Goal: Communication & Community: Answer question/provide support

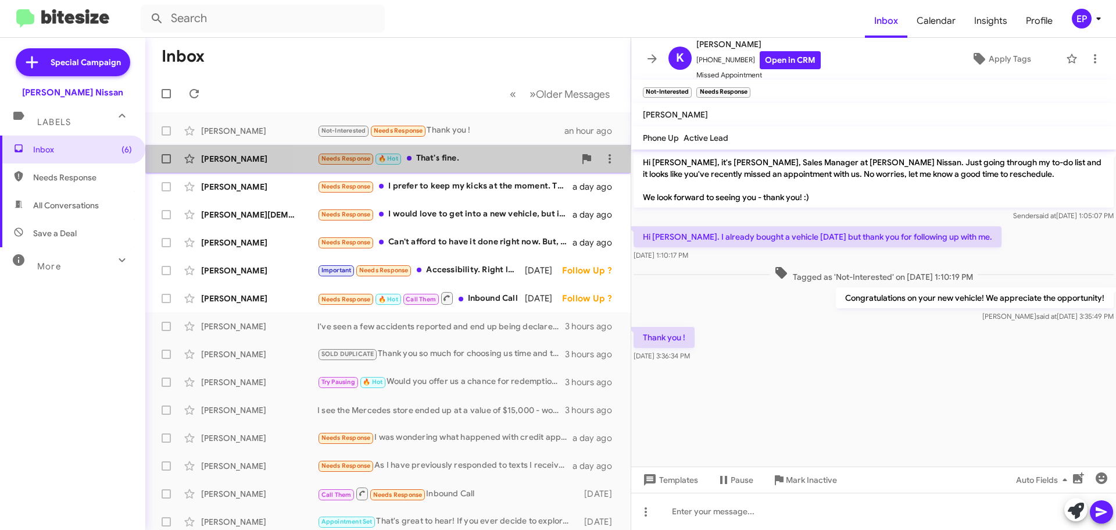
click at [465, 165] on div "Needs Response 🔥 Hot That's fine." at bounding box center [446, 158] width 258 height 13
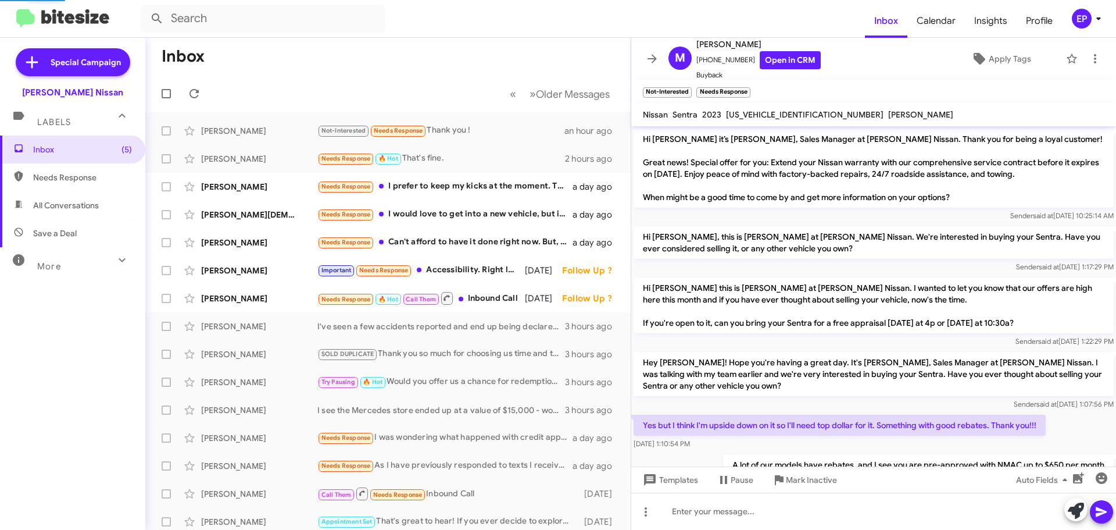
scroll to position [212, 0]
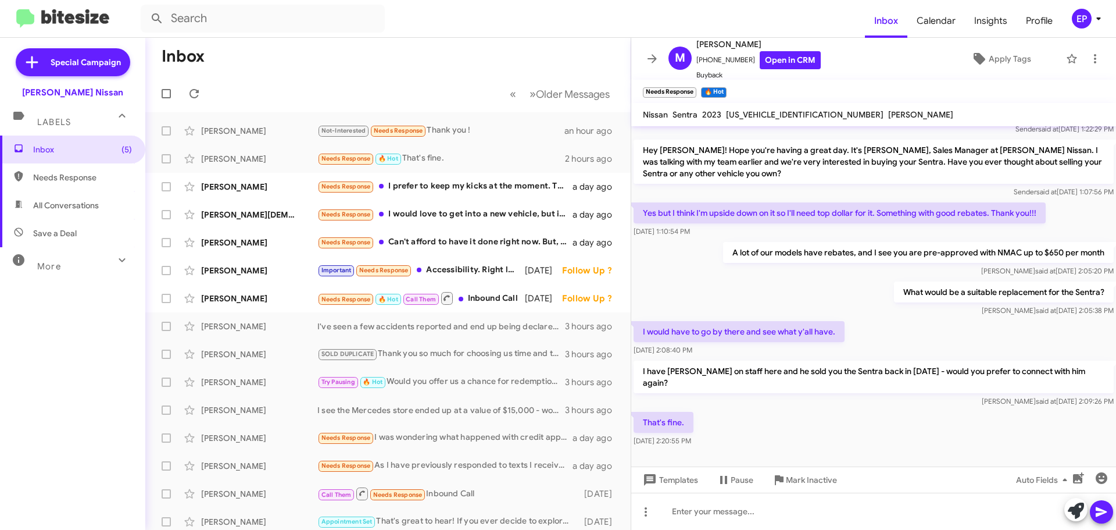
click at [932, 424] on div "That's fine. [DATE] 2:20:55 PM" at bounding box center [873, 429] width 485 height 40
click at [924, 427] on div "That's fine. [DATE] 2:20:55 PM" at bounding box center [873, 429] width 485 height 40
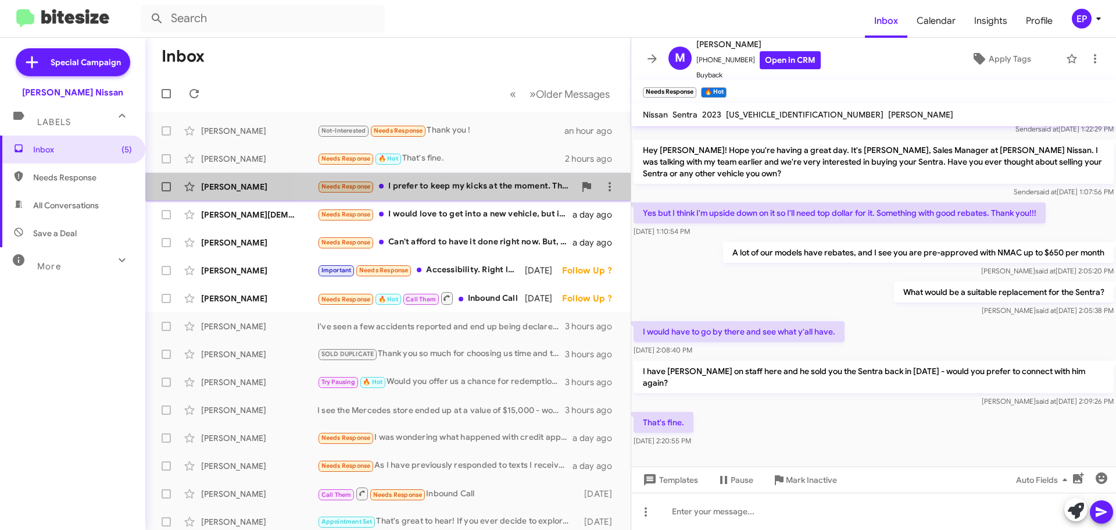
click at [482, 190] on div "Needs Response I prefer to keep my kicks at the moment. Thank you" at bounding box center [446, 186] width 258 height 13
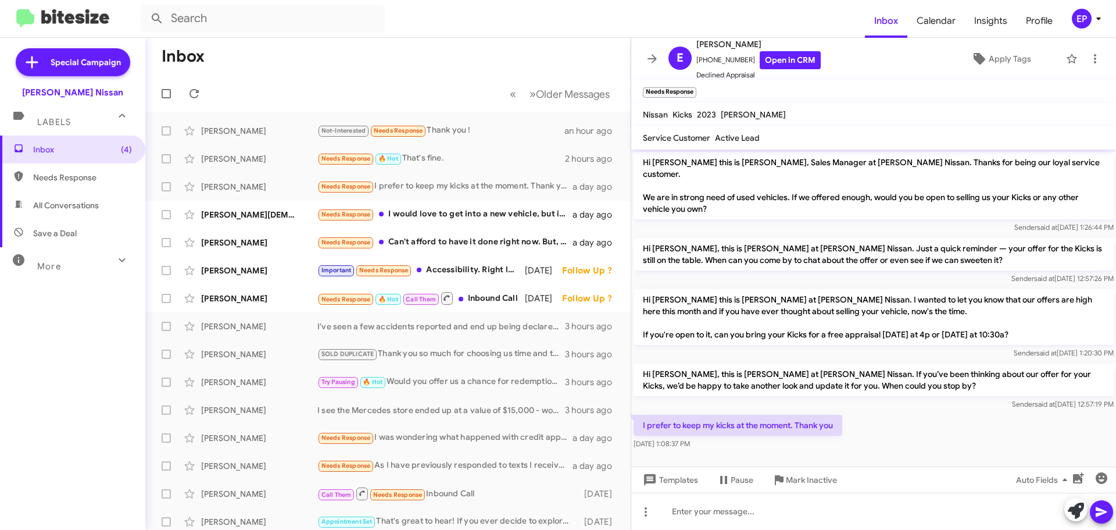
click at [859, 298] on p "Hi [PERSON_NAME] this is [PERSON_NAME] at [PERSON_NAME] Nissan. I wanted to let…" at bounding box center [874, 317] width 480 height 56
click at [1078, 509] on icon at bounding box center [1076, 510] width 16 height 16
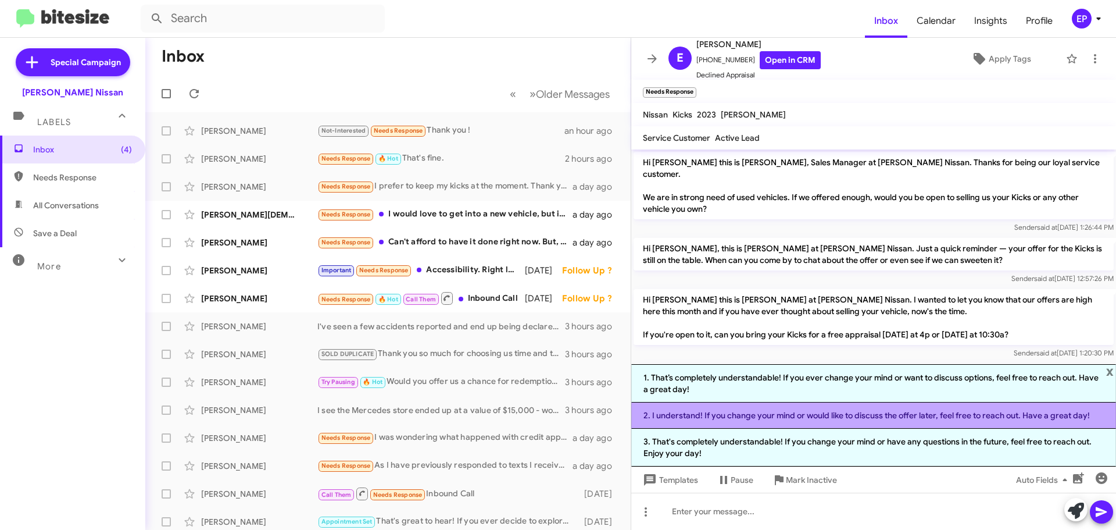
click at [886, 414] on li "2. I understand! If you change your mind or would like to discuss the offer lat…" at bounding box center [873, 415] width 485 height 26
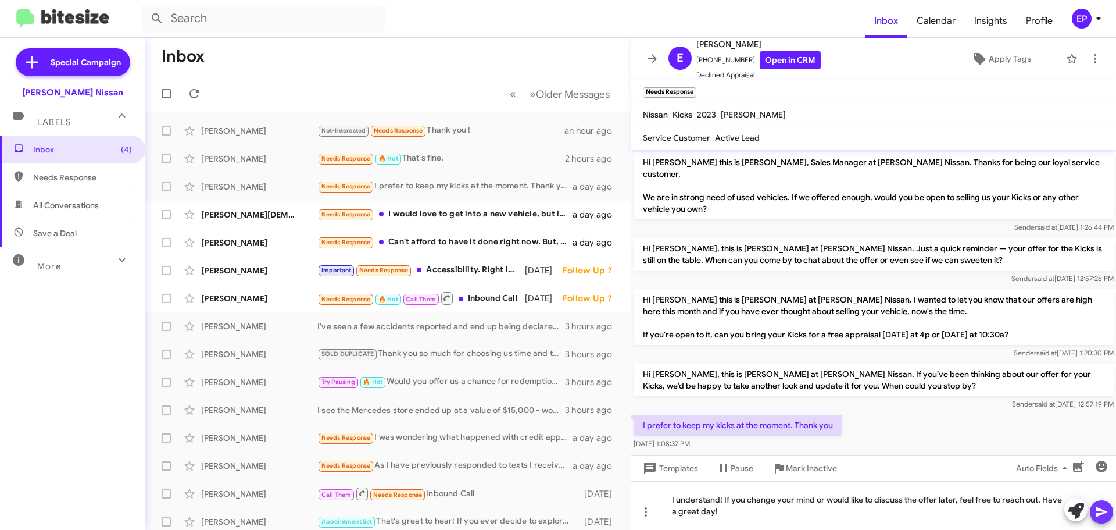
click at [1106, 520] on span at bounding box center [1102, 511] width 14 height 23
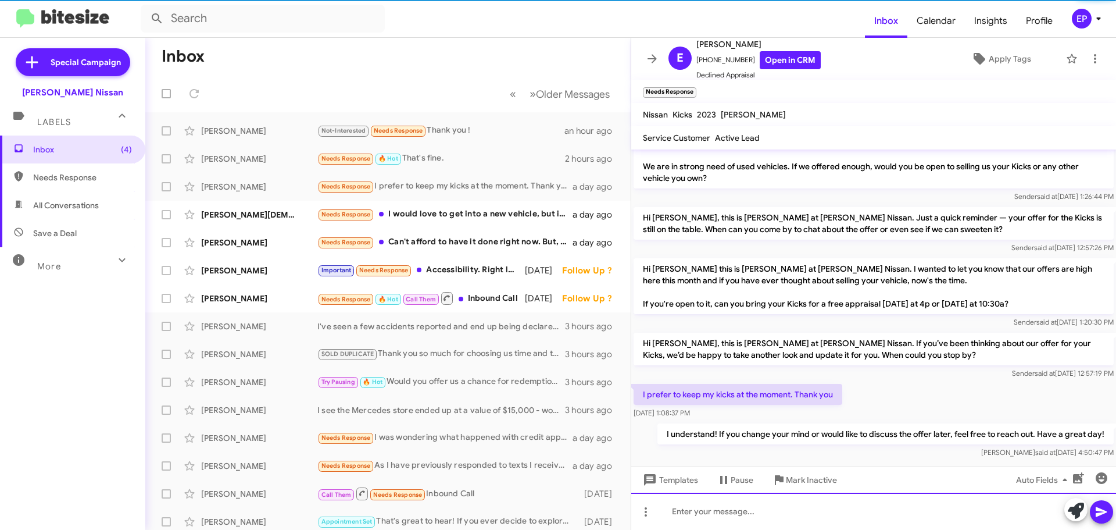
scroll to position [8, 0]
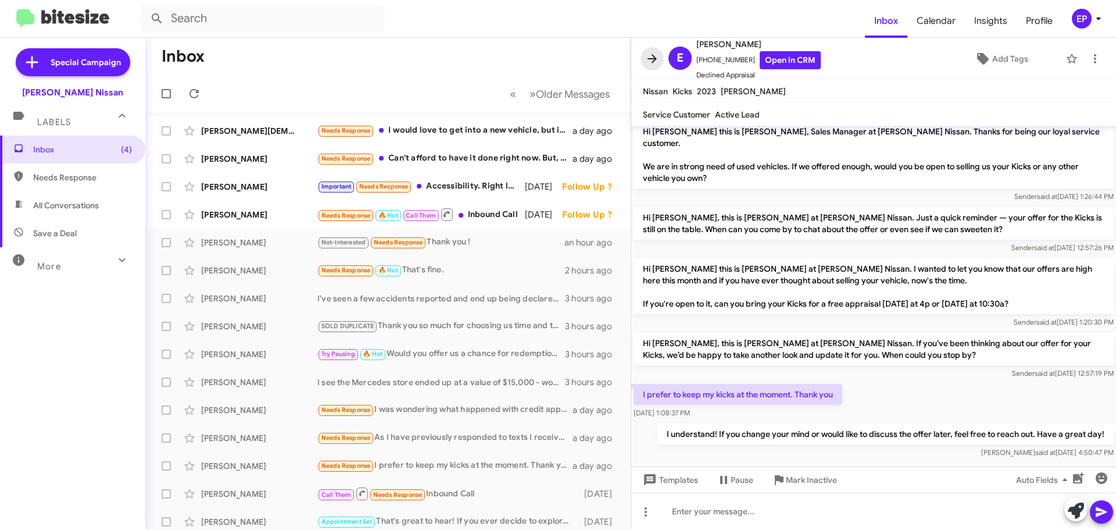
click at [656, 54] on icon at bounding box center [652, 59] width 14 height 14
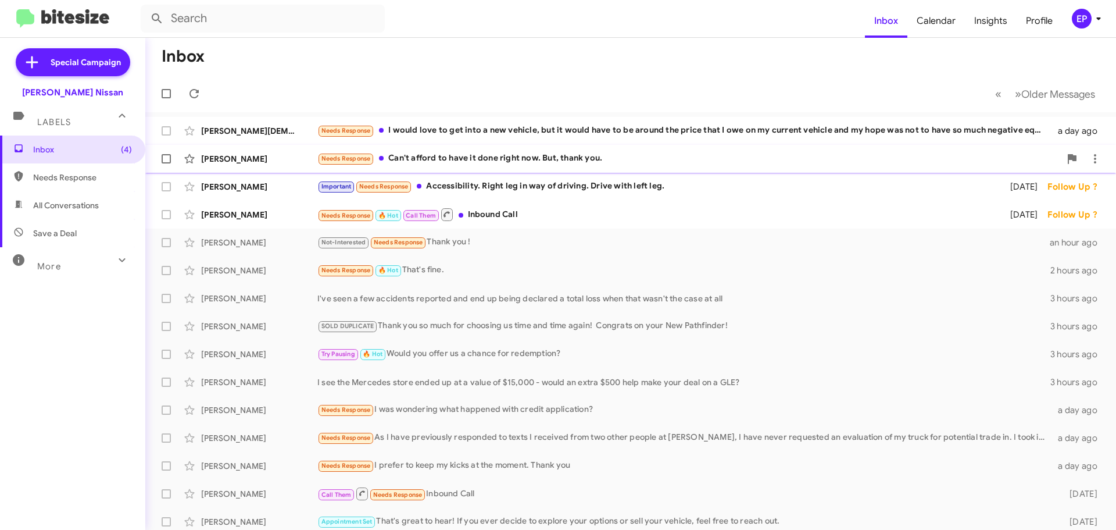
click at [595, 155] on div "Needs Response Can't afford to have it done right now. But, thank you." at bounding box center [688, 158] width 743 height 13
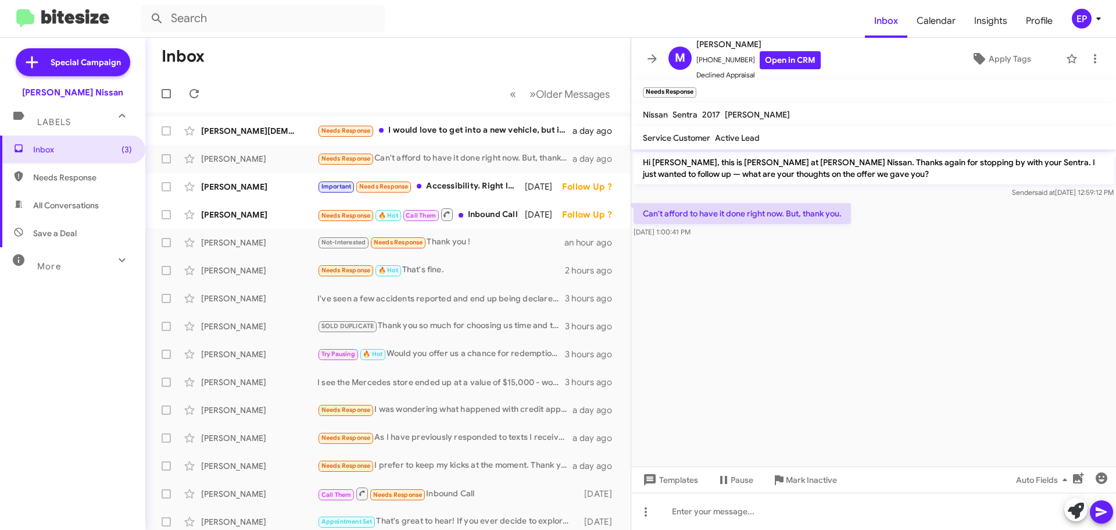
click at [882, 301] on cdk-virtual-scroll-viewport "Hi [PERSON_NAME], this is [PERSON_NAME] at [PERSON_NAME] Nissan. Thanks again f…" at bounding box center [873, 307] width 485 height 317
click at [860, 298] on cdk-virtual-scroll-viewport "Hi [PERSON_NAME], this is [PERSON_NAME] at [PERSON_NAME] Nissan. Thanks again f…" at bounding box center [873, 307] width 485 height 317
click at [784, 55] on link "Open in CRM" at bounding box center [790, 60] width 61 height 18
click at [838, 304] on cdk-virtual-scroll-viewport "Hi [PERSON_NAME], this is [PERSON_NAME] at [PERSON_NAME] Nissan. Thanks again f…" at bounding box center [873, 307] width 485 height 317
click at [1077, 513] on icon at bounding box center [1076, 510] width 16 height 16
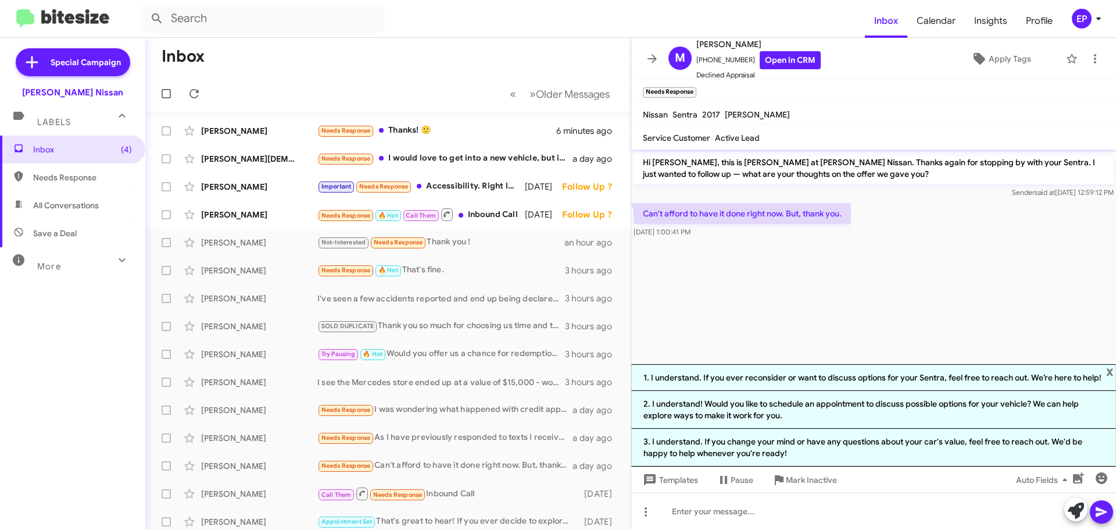
click at [887, 256] on cdk-virtual-scroll-viewport "Hi [PERSON_NAME], this is [PERSON_NAME] at [PERSON_NAME] Nissan. Thanks again f…" at bounding box center [873, 256] width 485 height 214
click at [826, 323] on cdk-virtual-scroll-viewport "Hi [PERSON_NAME], this is [PERSON_NAME] at [PERSON_NAME] Nissan. Thanks again f…" at bounding box center [873, 256] width 485 height 214
click at [900, 324] on cdk-virtual-scroll-viewport "Hi [PERSON_NAME], this is [PERSON_NAME] at [PERSON_NAME] Nissan. Thanks again f…" at bounding box center [873, 256] width 485 height 214
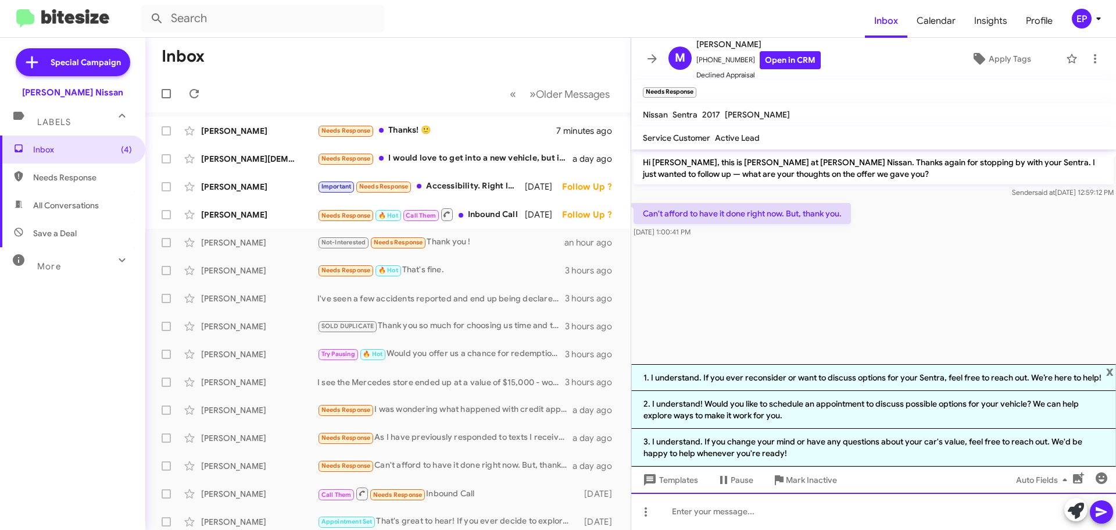
click at [770, 509] on div at bounding box center [873, 510] width 485 height 37
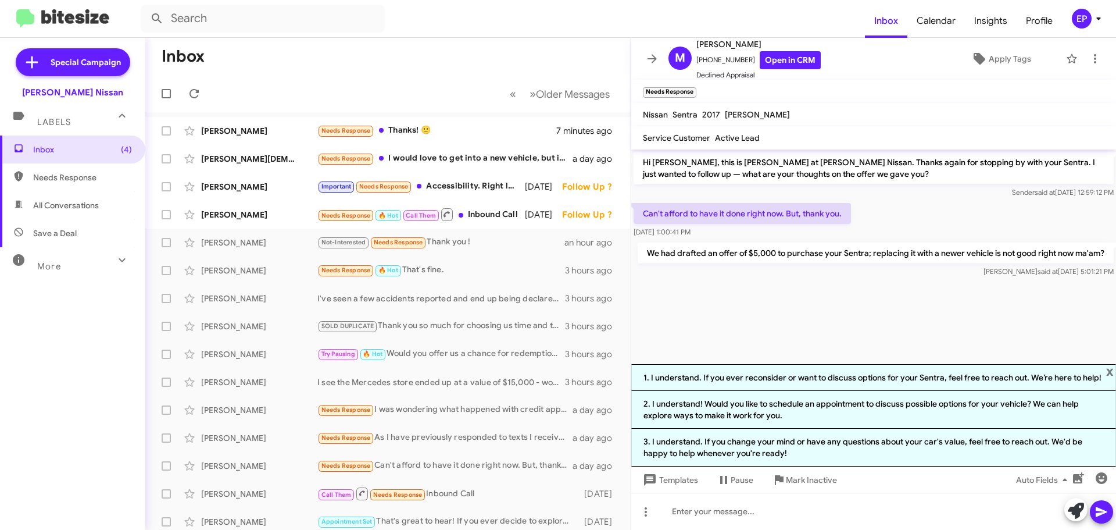
click at [859, 489] on div "Templates Pause Mark Inactive Auto Fields" at bounding box center [873, 479] width 485 height 26
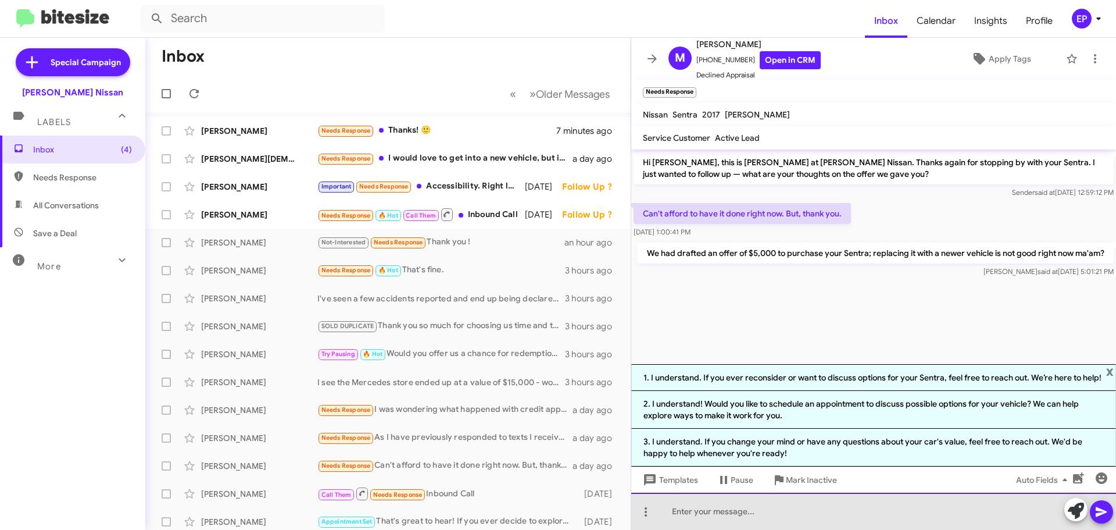
click at [858, 497] on div at bounding box center [873, 510] width 485 height 37
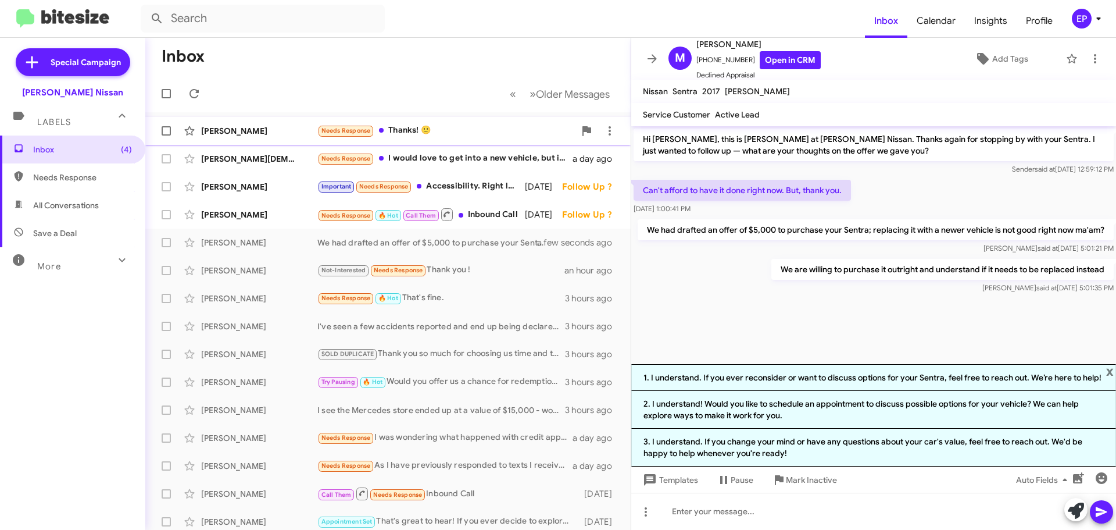
click at [465, 130] on div "Needs Response Thanks! 🙂" at bounding box center [446, 130] width 258 height 13
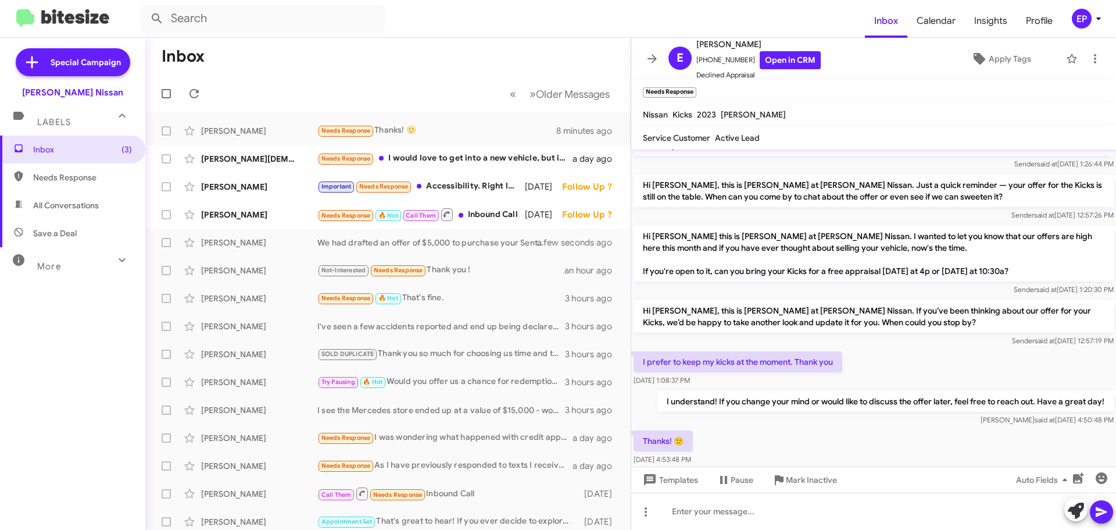
scroll to position [73, 0]
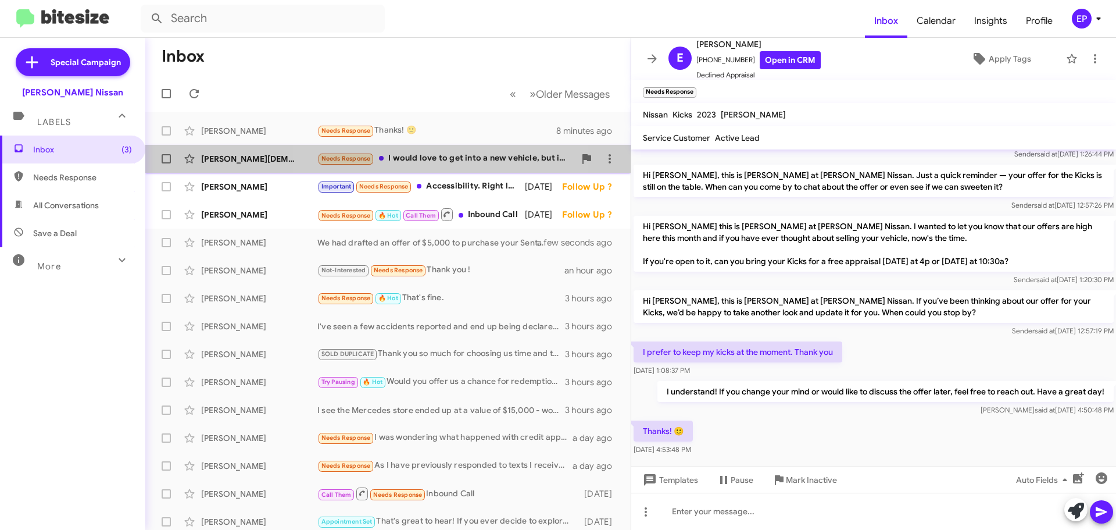
click at [430, 158] on div "Needs Response I would love to get into a new vehicle, but it would have to be …" at bounding box center [446, 158] width 258 height 13
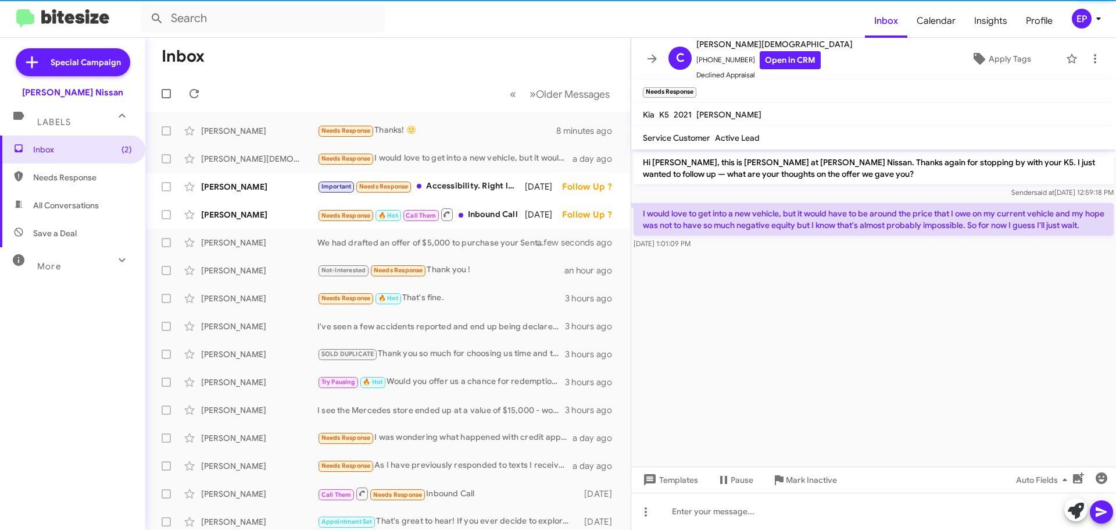
click at [773, 283] on cdk-virtual-scroll-viewport "Hi [PERSON_NAME], this is [PERSON_NAME] at [PERSON_NAME] Nissan. Thanks again f…" at bounding box center [873, 307] width 485 height 317
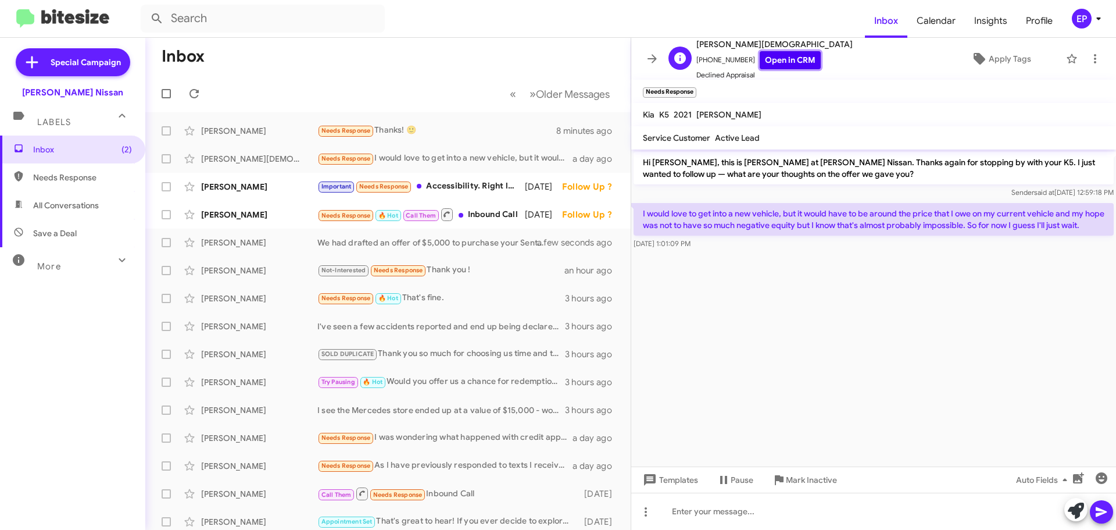
click at [787, 57] on link "Open in CRM" at bounding box center [790, 60] width 61 height 18
click at [782, 261] on cdk-virtual-scroll-viewport "Hi [PERSON_NAME], this is [PERSON_NAME] at [PERSON_NAME] Nissan. Thanks again f…" at bounding box center [873, 307] width 485 height 317
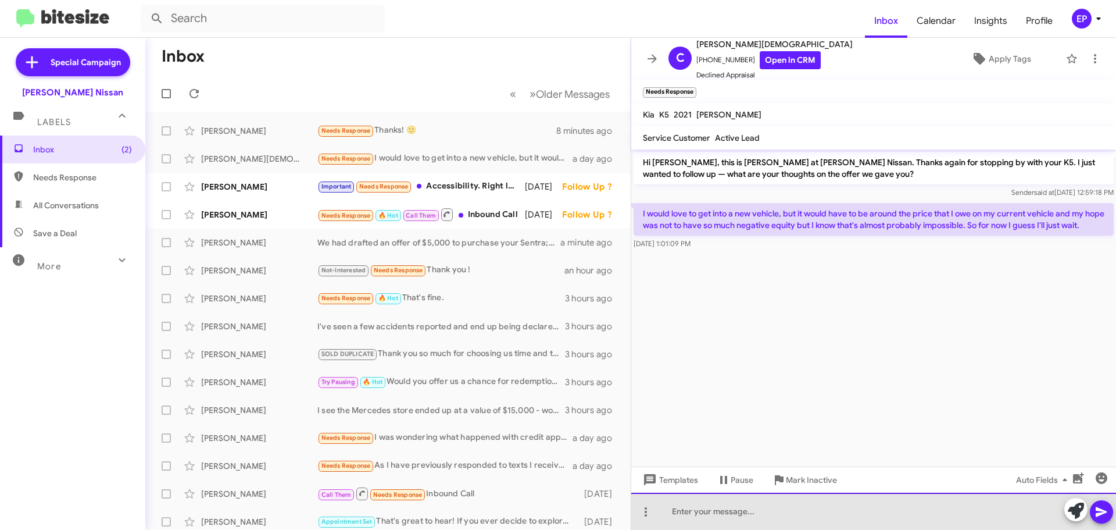
click at [776, 517] on div at bounding box center [873, 510] width 485 height 37
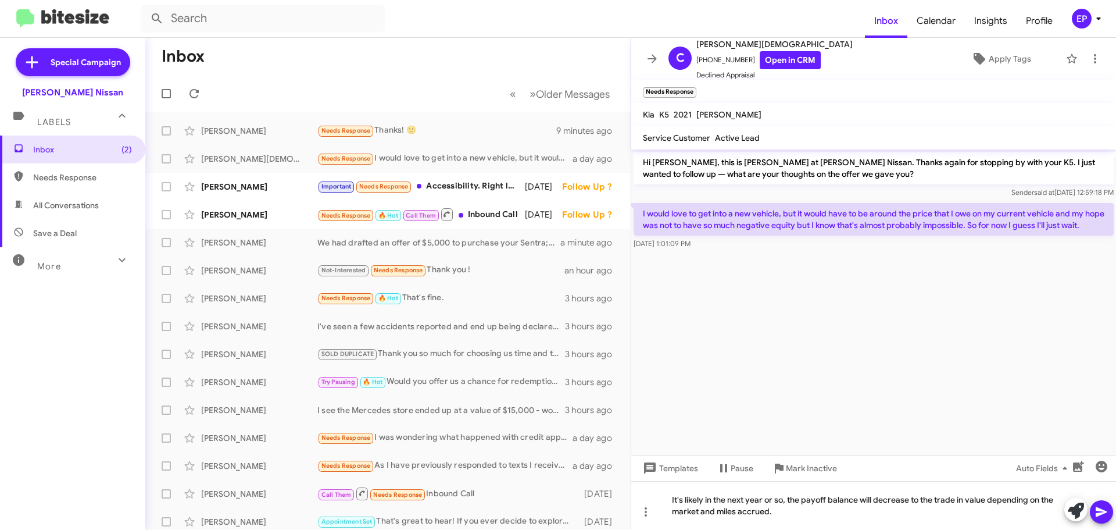
click at [1102, 512] on icon at bounding box center [1101, 512] width 11 height 10
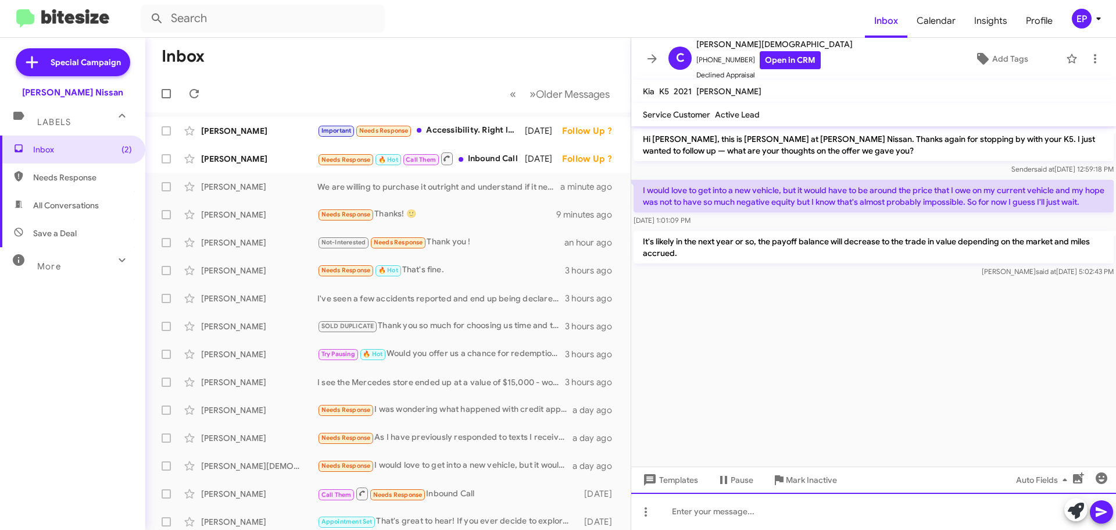
click at [725, 516] on div at bounding box center [873, 510] width 485 height 37
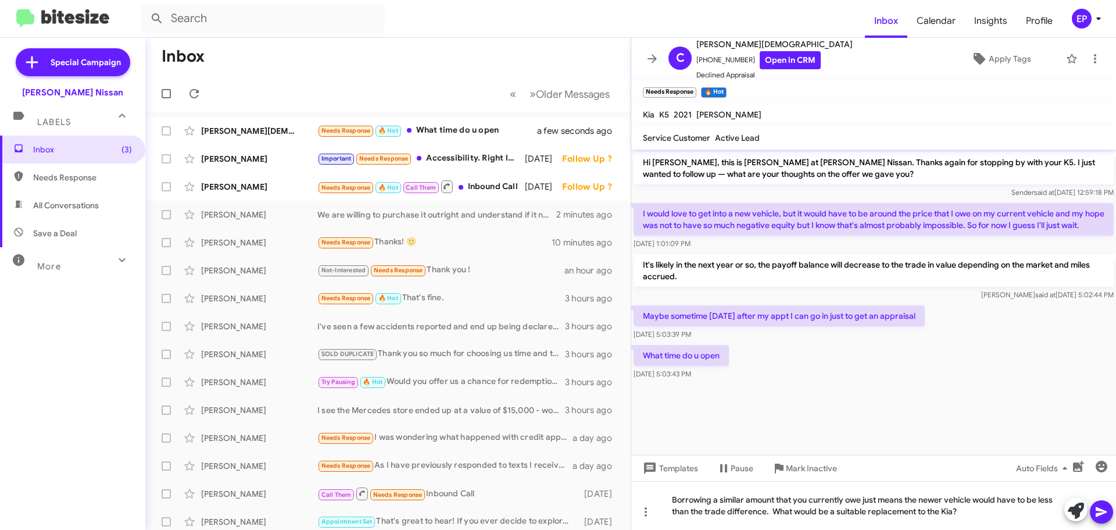
click at [1099, 515] on icon at bounding box center [1101, 512] width 11 height 10
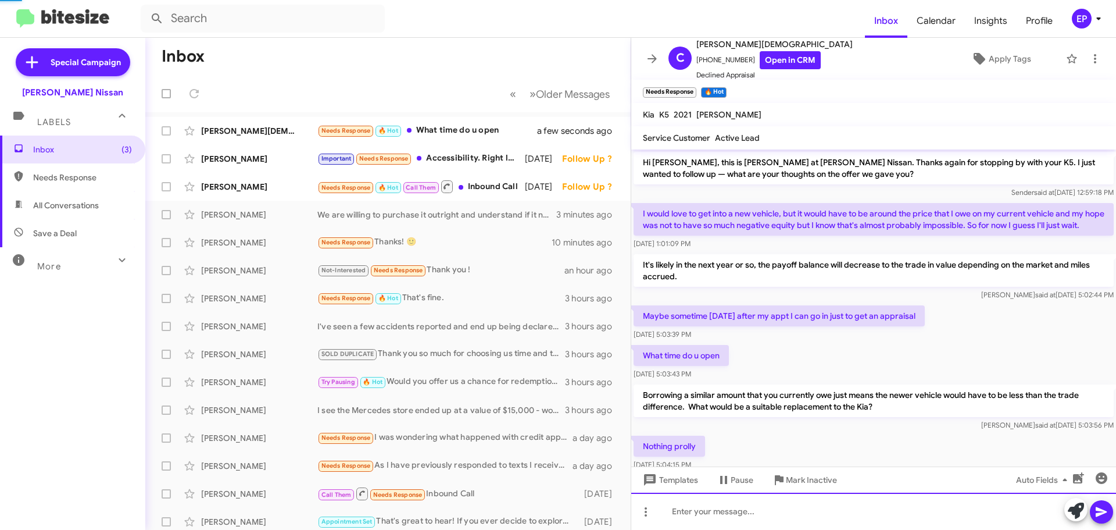
scroll to position [38, 0]
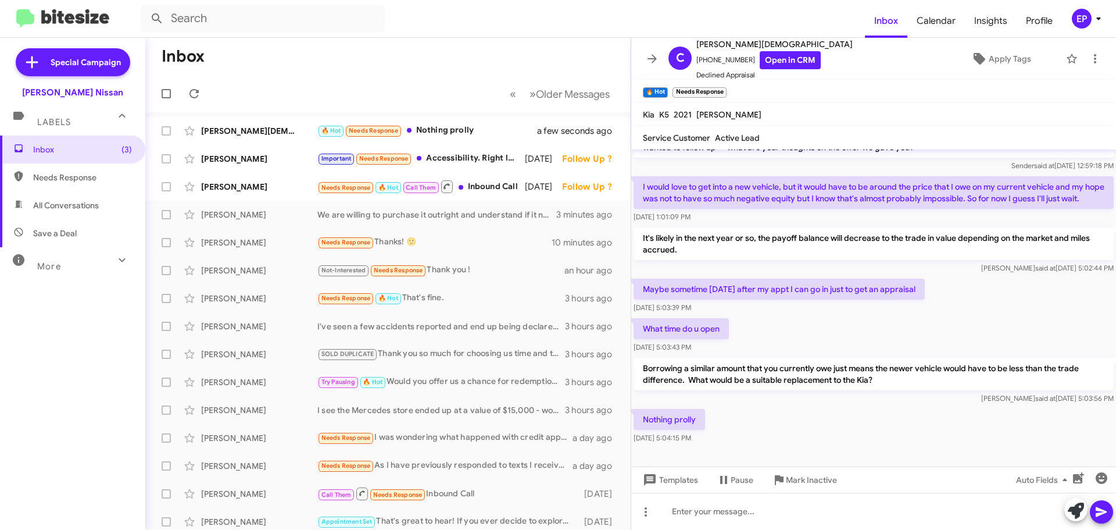
click at [848, 349] on div "What time do u open [DATE] 5:03:43 PM" at bounding box center [873, 336] width 485 height 40
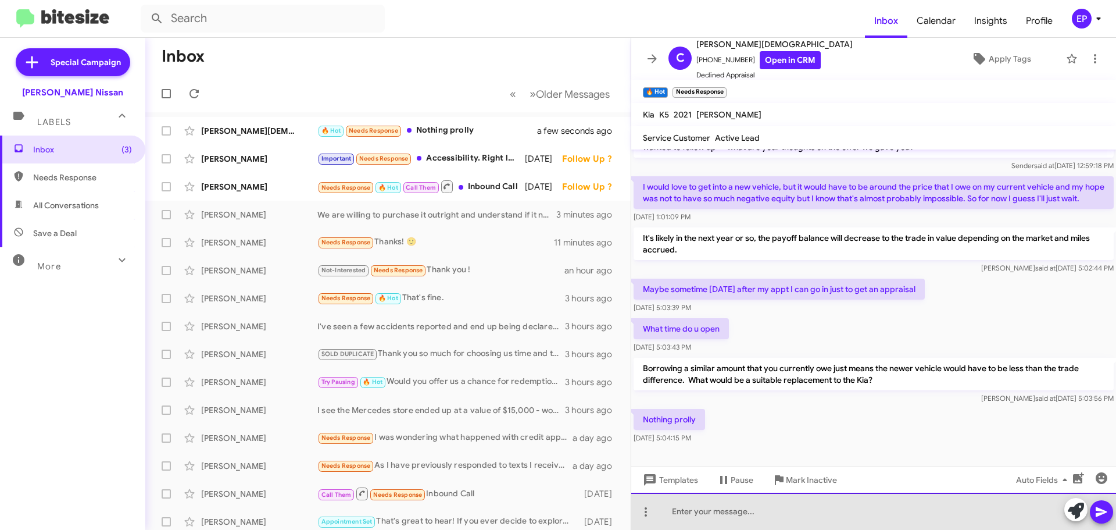
click at [717, 520] on div at bounding box center [873, 510] width 485 height 37
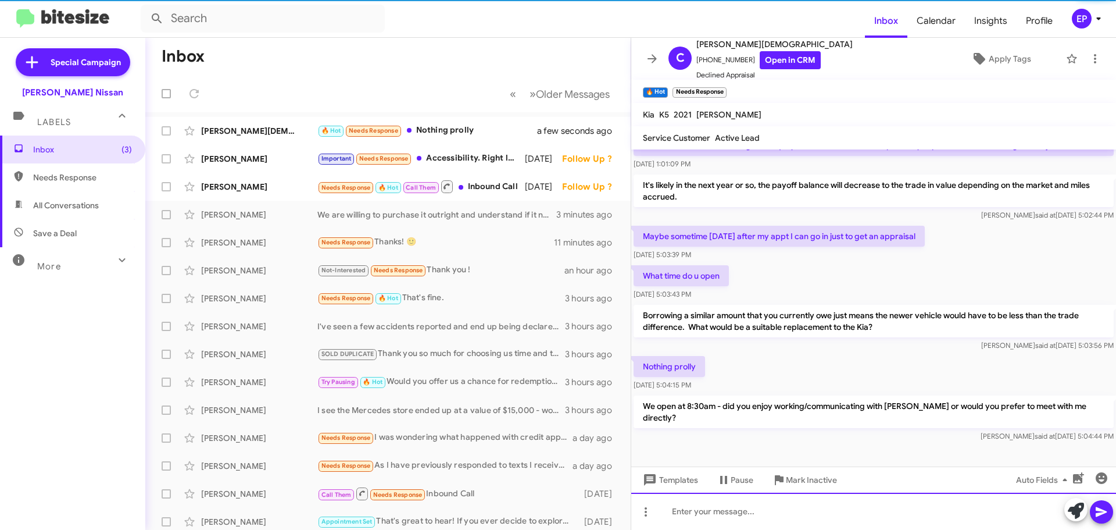
scroll to position [81, 0]
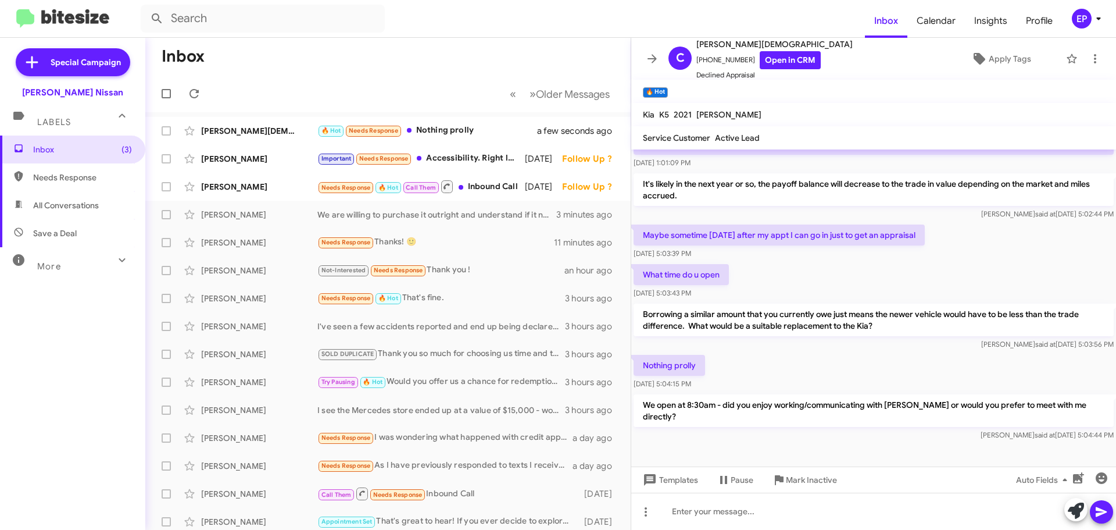
click at [781, 375] on div "Nothing prolly [DATE] 5:04:15 PM" at bounding box center [873, 372] width 485 height 40
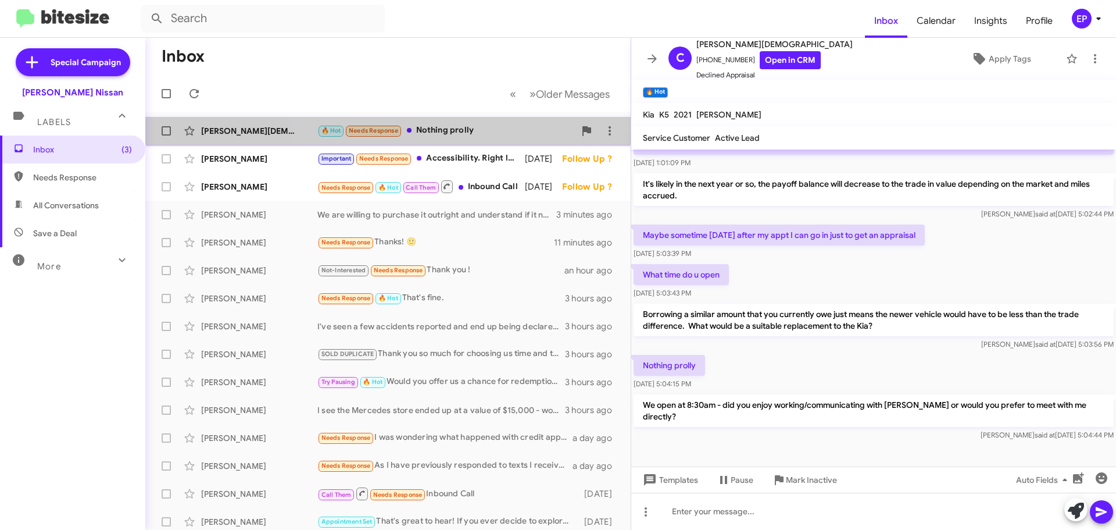
click at [459, 134] on div "🔥 Hot Needs Response Nothing prolly" at bounding box center [446, 130] width 258 height 13
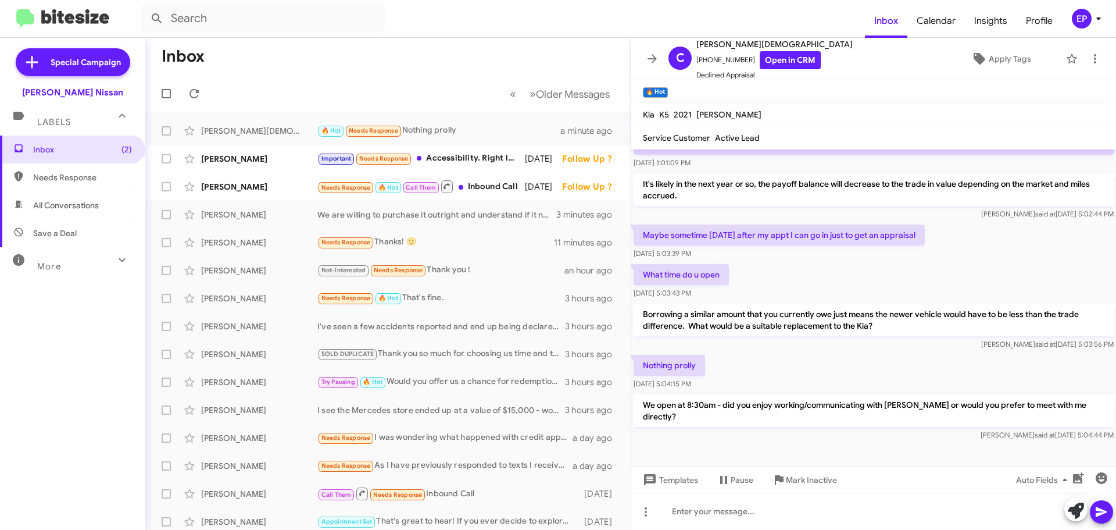
click at [867, 320] on p "Borrowing a similar amount that you currently owe just means the newer vehicle …" at bounding box center [874, 319] width 480 height 33
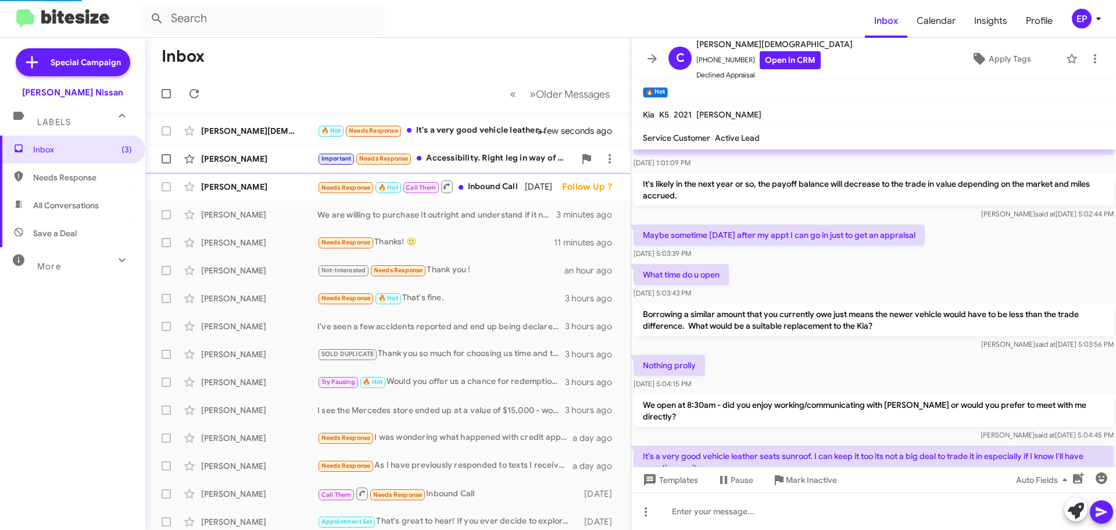
scroll to position [135, 0]
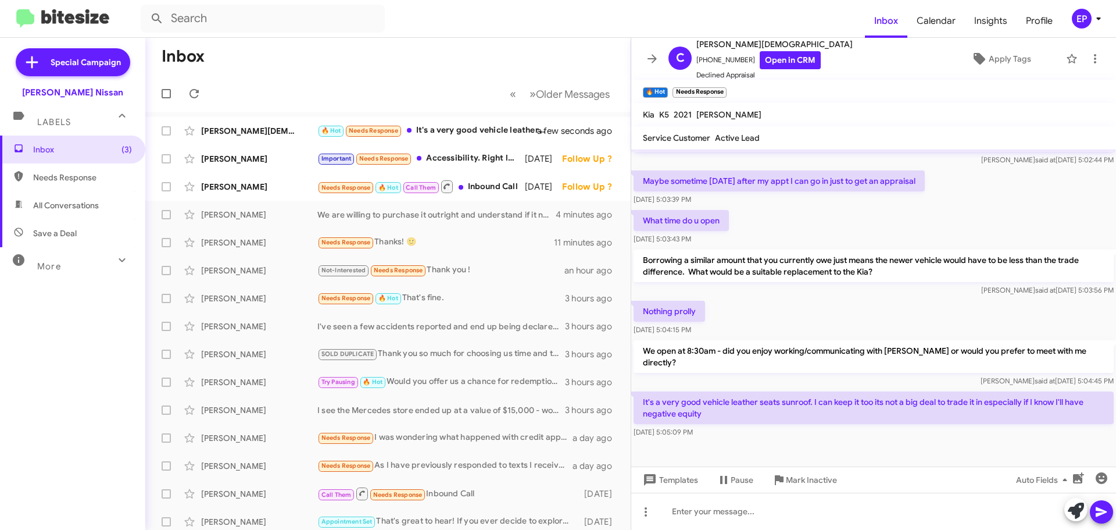
click at [779, 444] on div at bounding box center [873, 453] width 485 height 26
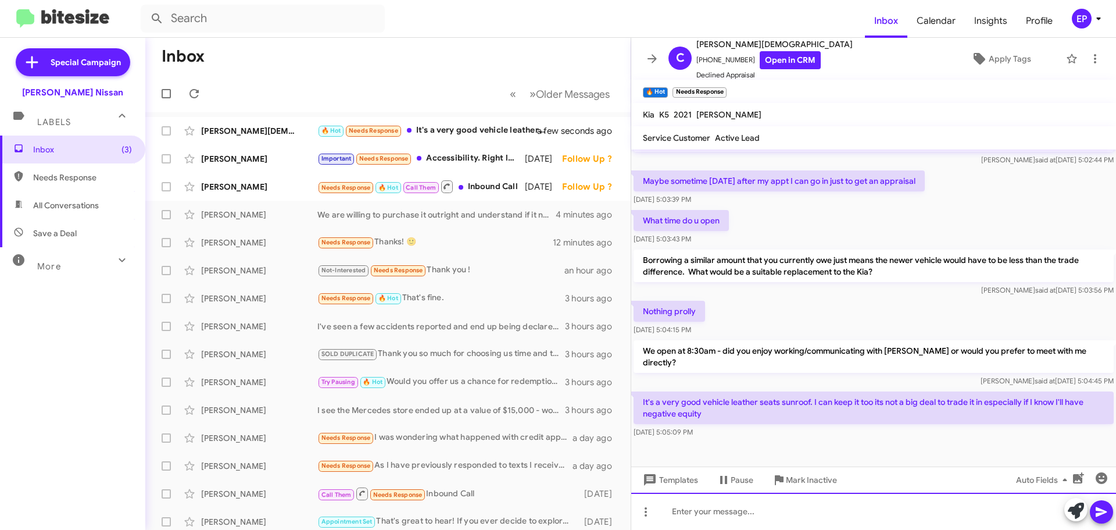
click at [722, 505] on div at bounding box center [873, 510] width 485 height 37
drag, startPoint x: 606, startPoint y: 509, endPoint x: 585, endPoint y: 509, distance: 20.9
click at [587, 509] on div "Inbox « Previous » Next Older Messages [PERSON_NAME] 🔥 Hot Needs Response It's …" at bounding box center [630, 284] width 971 height 492
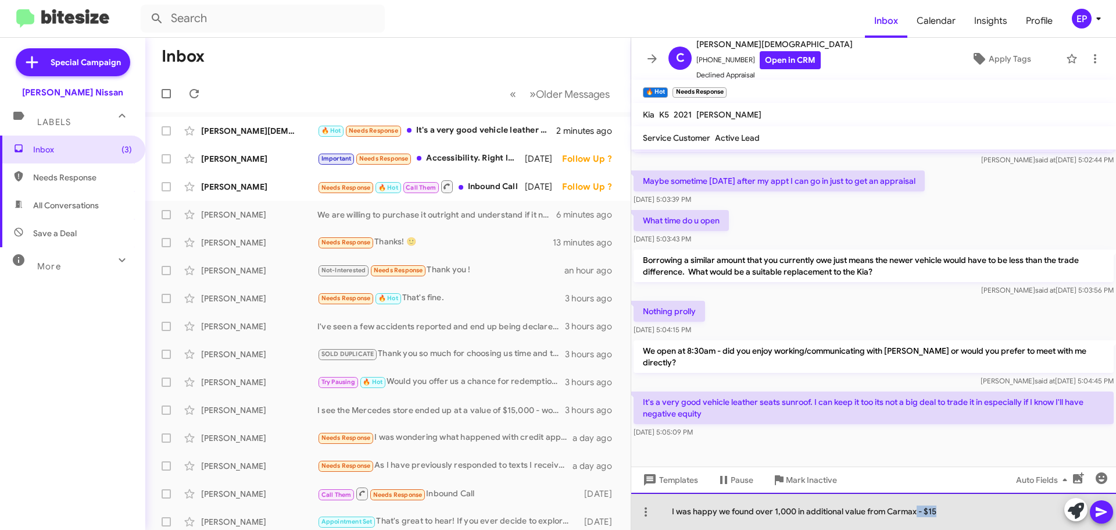
drag, startPoint x: 916, startPoint y: 512, endPoint x: 962, endPoint y: 515, distance: 46.0
click at [962, 515] on div "I was happy we found over 1,000 in additional value from Carmax - $15" at bounding box center [873, 510] width 485 height 37
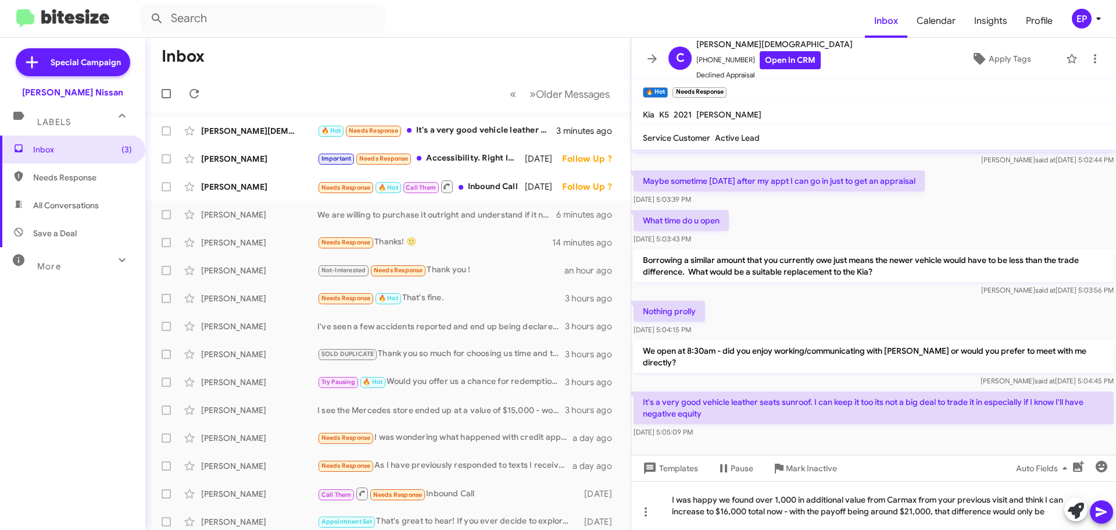
click at [1010, 509] on mat-tooltip-component "Auto Fields (Ctrl+Shift+A)" at bounding box center [1044, 495] width 94 height 35
click at [984, 513] on div "I was happy we found over 1,000 in additional value from Carmax from your previ…" at bounding box center [873, 505] width 485 height 49
drag, startPoint x: 959, startPoint y: 513, endPoint x: 1132, endPoint y: 514, distance: 173.8
click at [1115, 514] on html "Inbox Calendar Insights Profile EP Special Campaign [PERSON_NAME] Nissan Labels…" at bounding box center [558, 265] width 1116 height 530
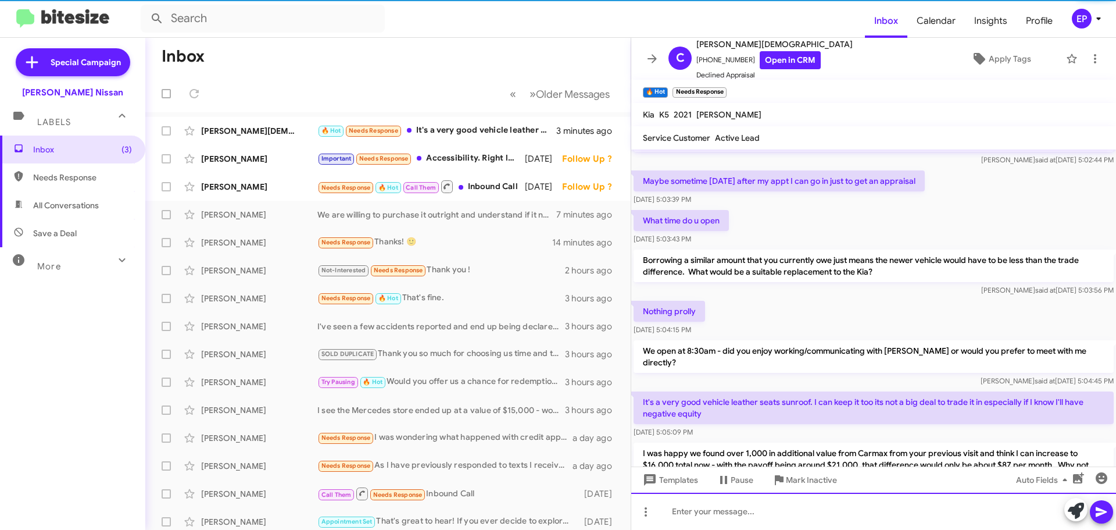
scroll to position [0, 0]
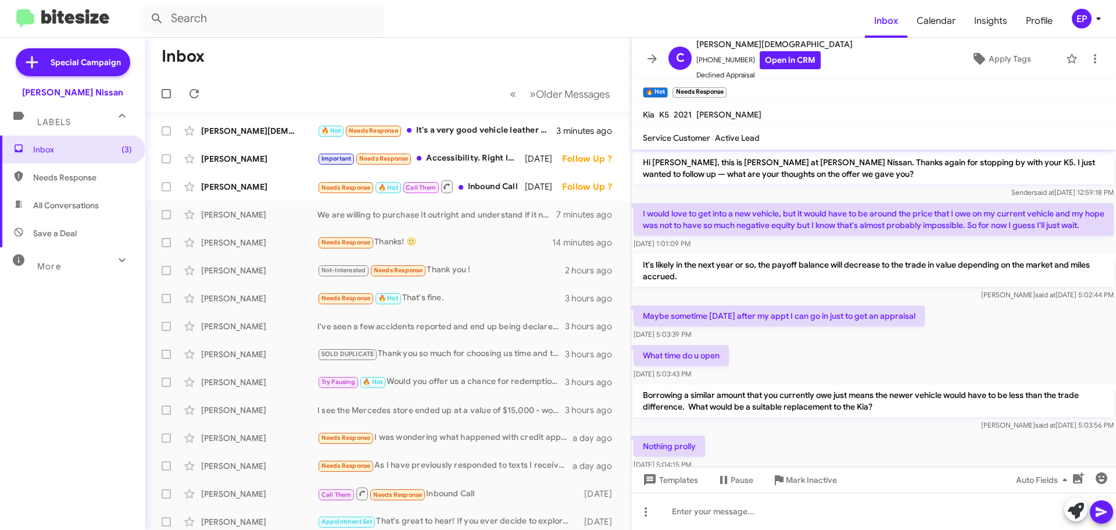
click at [888, 340] on div "[DATE] 5:03:39 PM" at bounding box center [779, 334] width 291 height 12
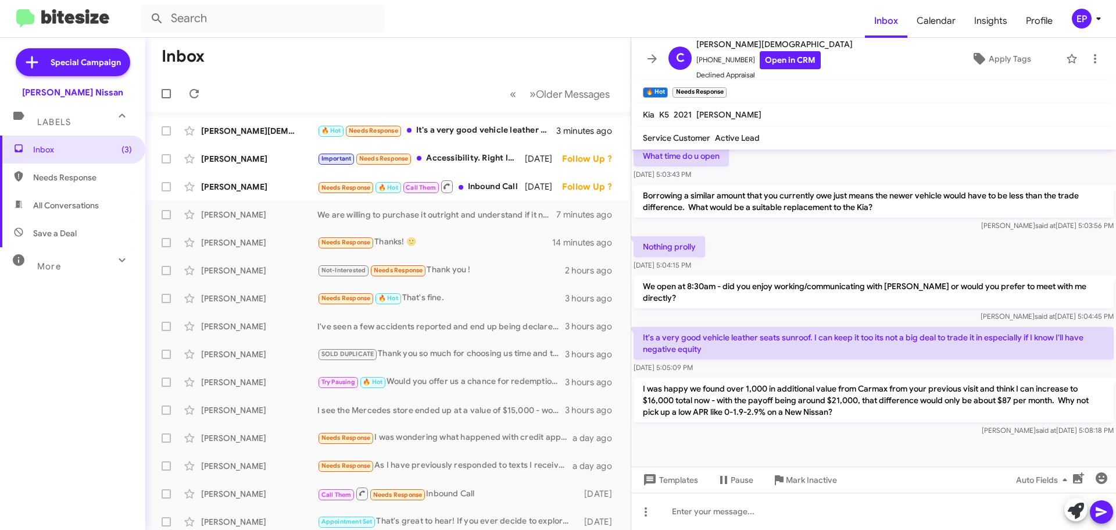
scroll to position [201, 0]
click at [891, 360] on div "[DATE] 5:05:09 PM" at bounding box center [874, 366] width 480 height 12
click at [271, 183] on div "[PERSON_NAME]" at bounding box center [259, 187] width 116 height 12
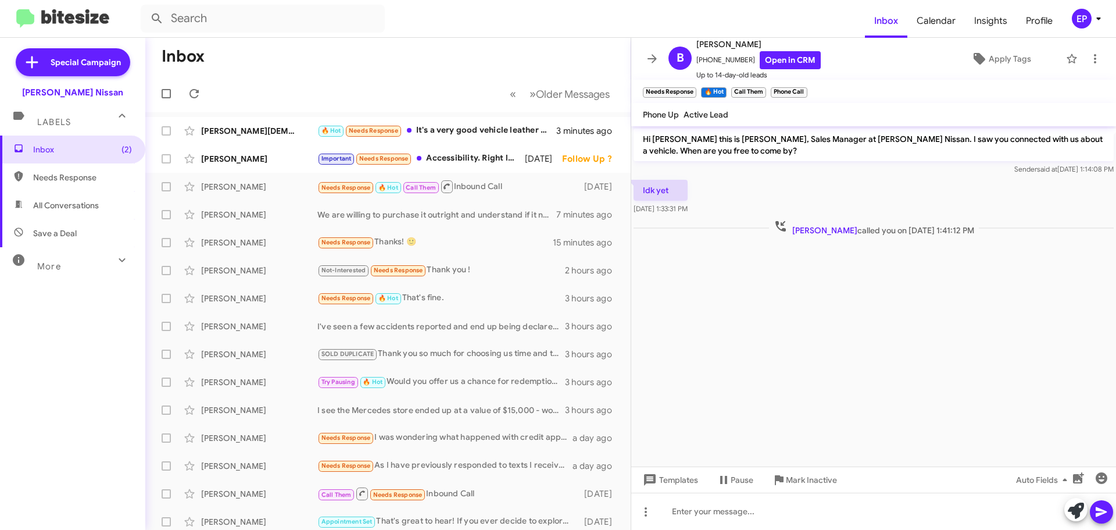
click at [879, 305] on cdk-virtual-scroll-viewport "Hi [PERSON_NAME] this is [PERSON_NAME], Sales Manager at [PERSON_NAME] Nissan. …" at bounding box center [873, 296] width 485 height 340
click at [882, 306] on cdk-virtual-scroll-viewport "Hi [PERSON_NAME] this is [PERSON_NAME], Sales Manager at [PERSON_NAME] Nissan. …" at bounding box center [873, 296] width 485 height 340
click at [933, 311] on cdk-virtual-scroll-viewport "Hi [PERSON_NAME] this is [PERSON_NAME], Sales Manager at [PERSON_NAME] Nissan. …" at bounding box center [873, 296] width 485 height 340
click at [846, 311] on cdk-virtual-scroll-viewport "Hi [PERSON_NAME] this is [PERSON_NAME], Sales Manager at [PERSON_NAME] Nissan. …" at bounding box center [873, 296] width 485 height 340
click at [776, 58] on link "Open in CRM" at bounding box center [790, 60] width 61 height 18
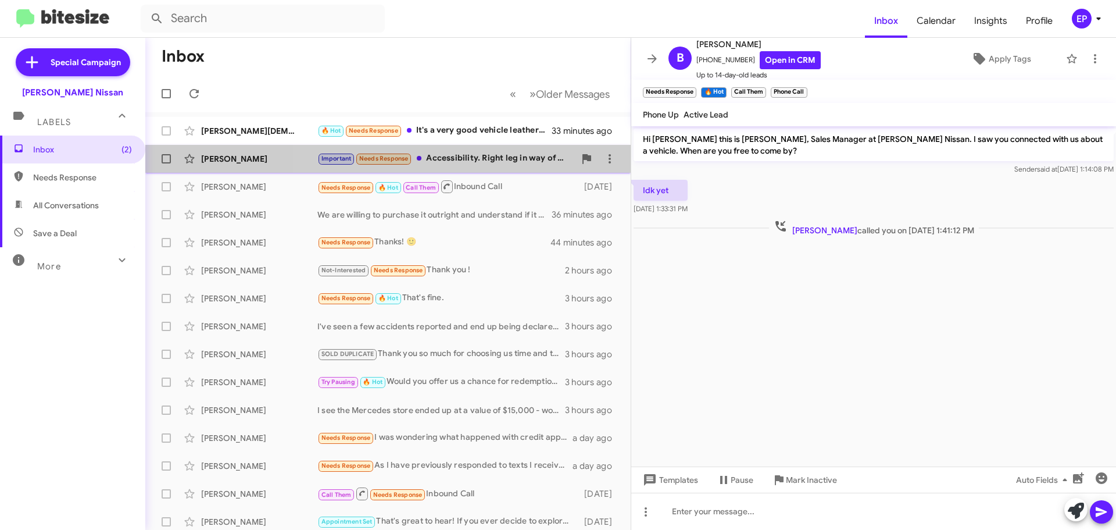
click at [472, 158] on div "Important Needs Response Accessibility. Right leg in way of driving. Drive with…" at bounding box center [446, 158] width 258 height 13
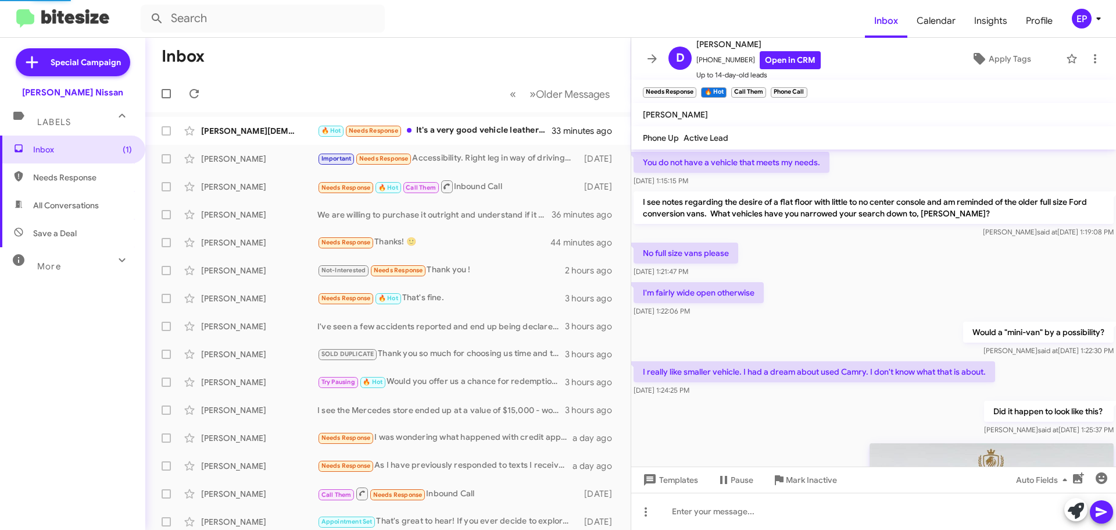
scroll to position [895, 0]
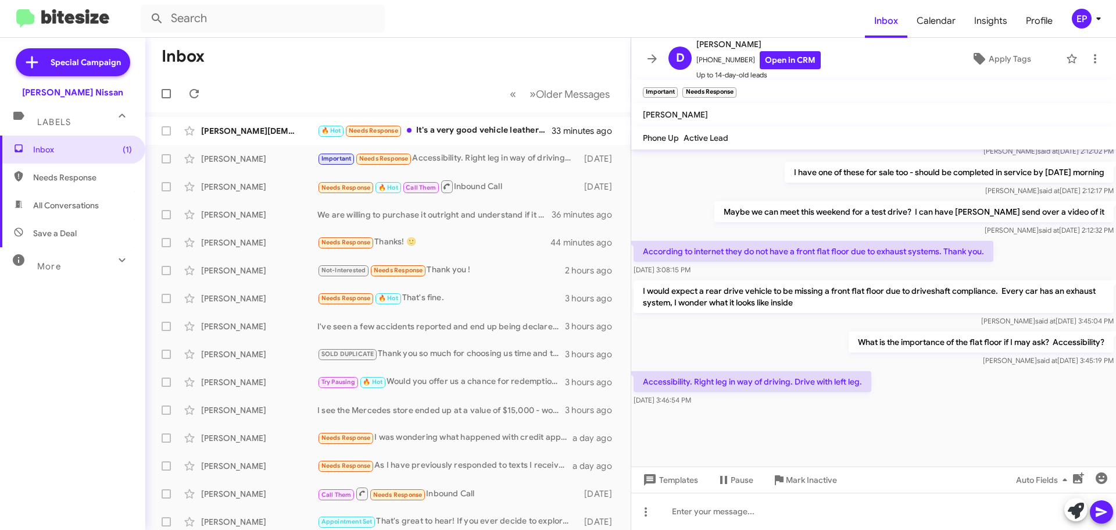
click at [806, 353] on div "What is the importance of the flat floor if I may ask? Accessibility? [PERSON_N…" at bounding box center [873, 349] width 485 height 40
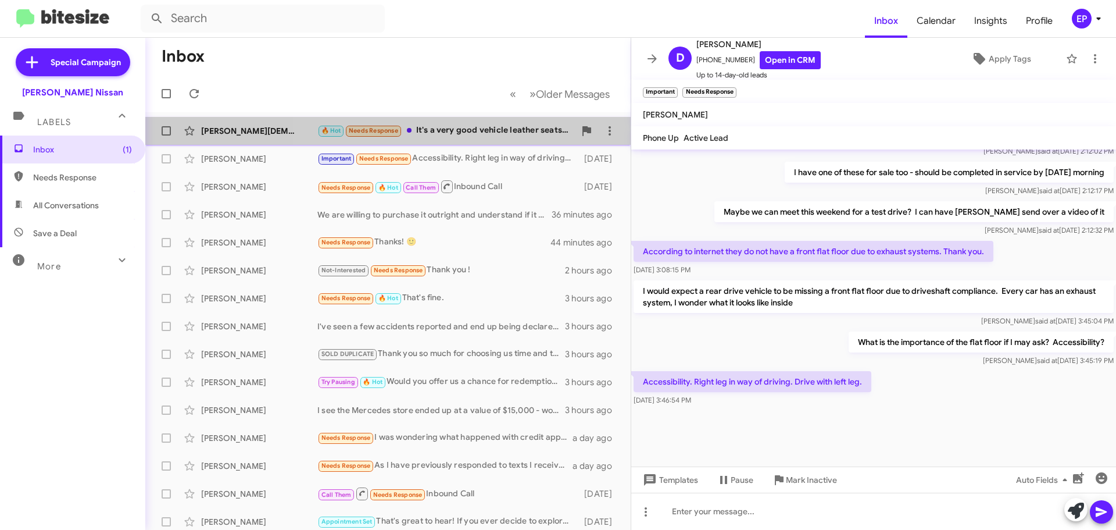
click at [493, 130] on div "🔥 Hot Needs Response It's a very good vehicle leather seats sunroof. I can keep…" at bounding box center [446, 130] width 258 height 13
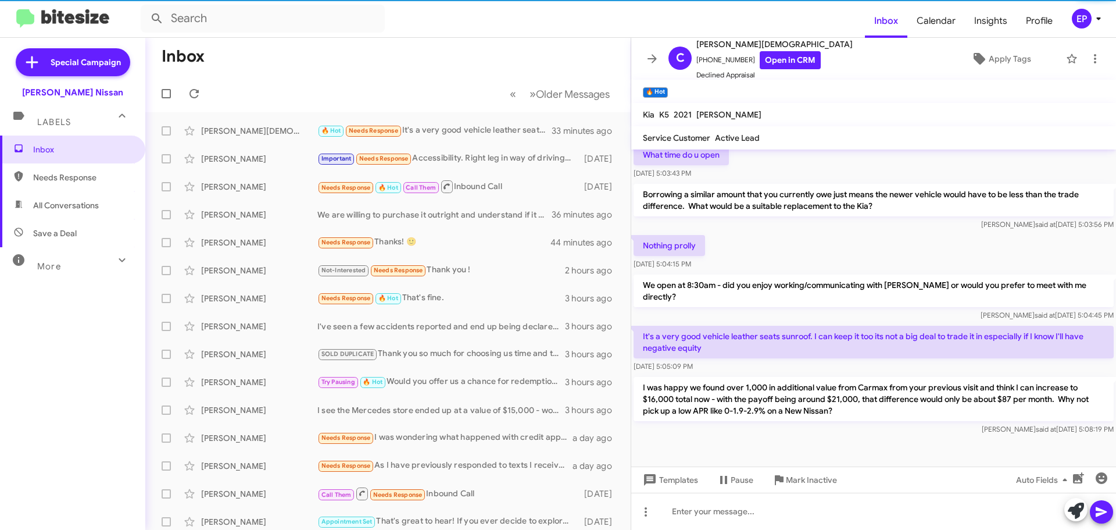
scroll to position [201, 0]
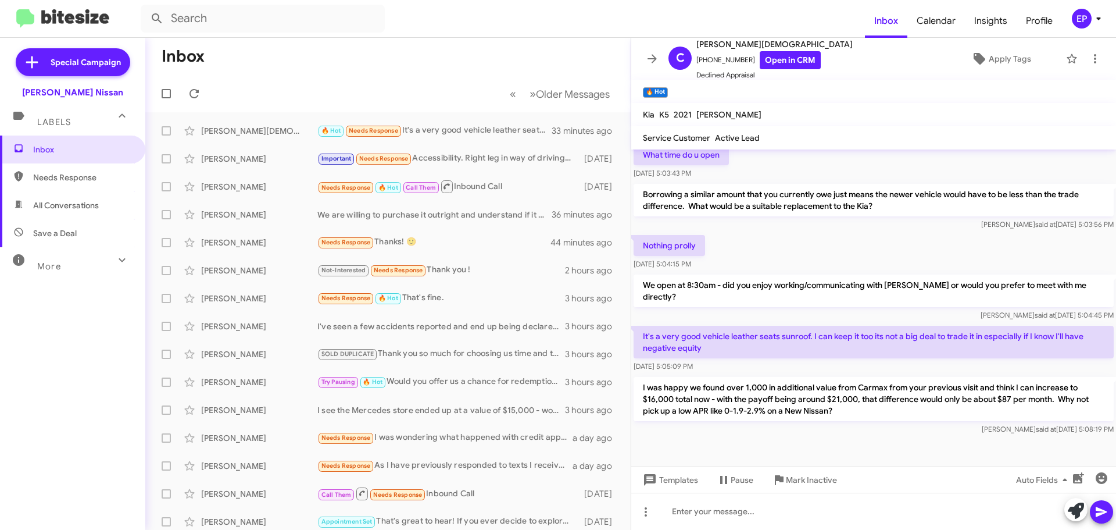
click at [915, 421] on div "I was happy we found over 1,000 in additional value from Carmax from your previ…" at bounding box center [874, 406] width 480 height 58
click at [54, 196] on span "All Conversations" at bounding box center [72, 205] width 145 height 28
type input "in:all-conversations"
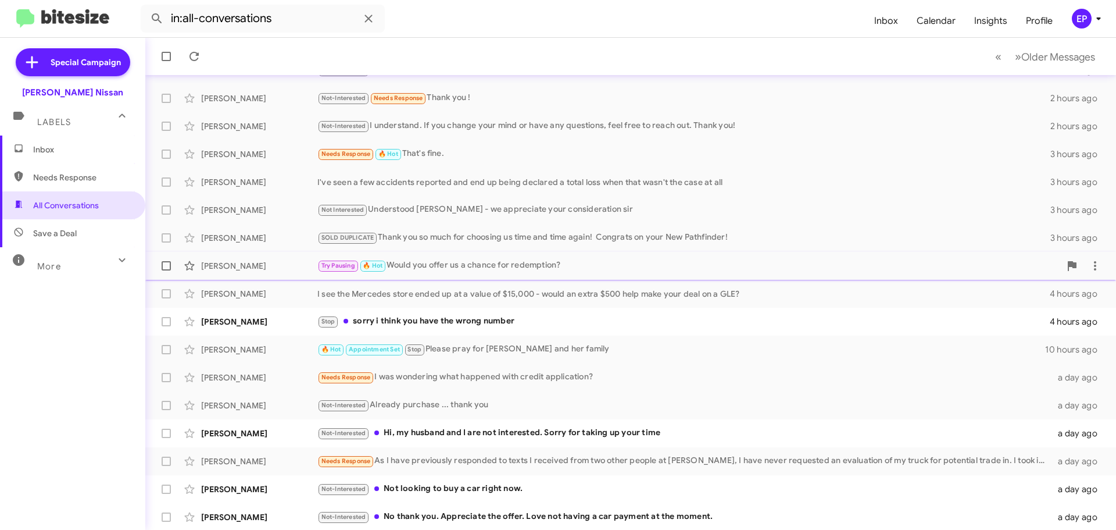
scroll to position [145, 0]
click at [471, 320] on div "Stop sorry i think you have the wrong number" at bounding box center [688, 319] width 743 height 13
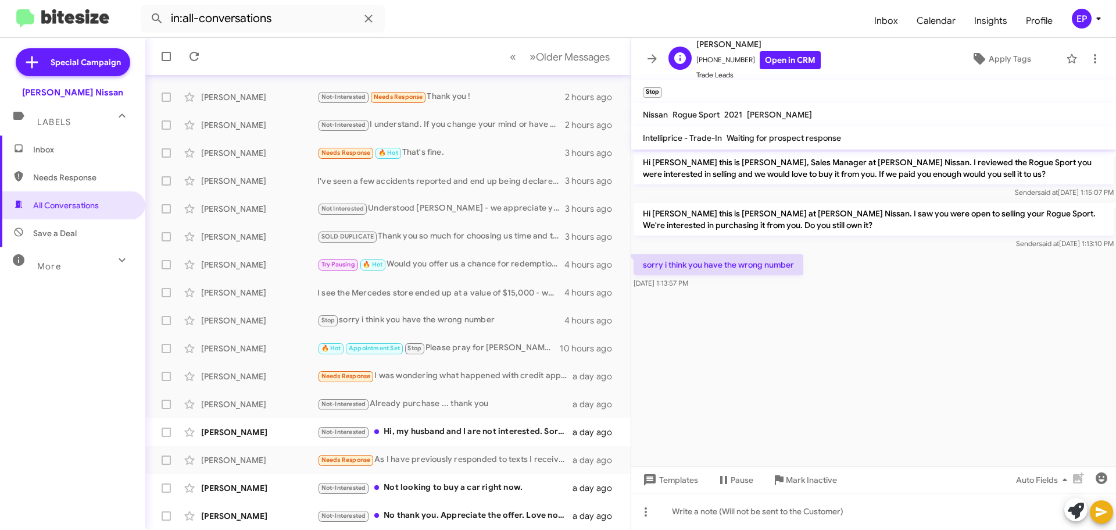
click at [783, 44] on span "[PERSON_NAME]" at bounding box center [758, 44] width 124 height 14
click at [783, 57] on link "Open in CRM" at bounding box center [790, 60] width 61 height 18
click at [836, 407] on cdk-virtual-scroll-viewport "Hi [PERSON_NAME] this is [PERSON_NAME], Sales Manager at [PERSON_NAME] Nissan. …" at bounding box center [873, 307] width 485 height 317
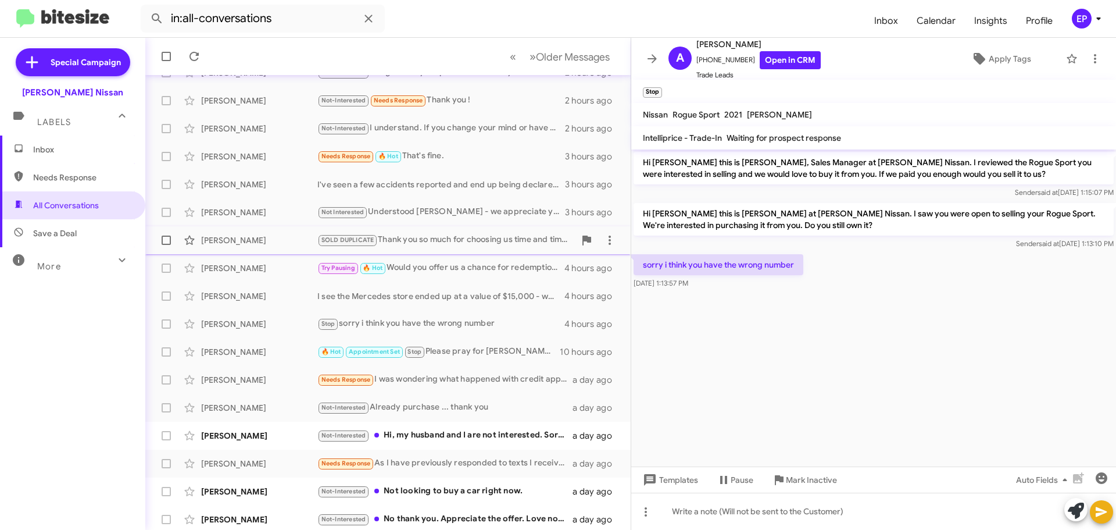
scroll to position [145, 0]
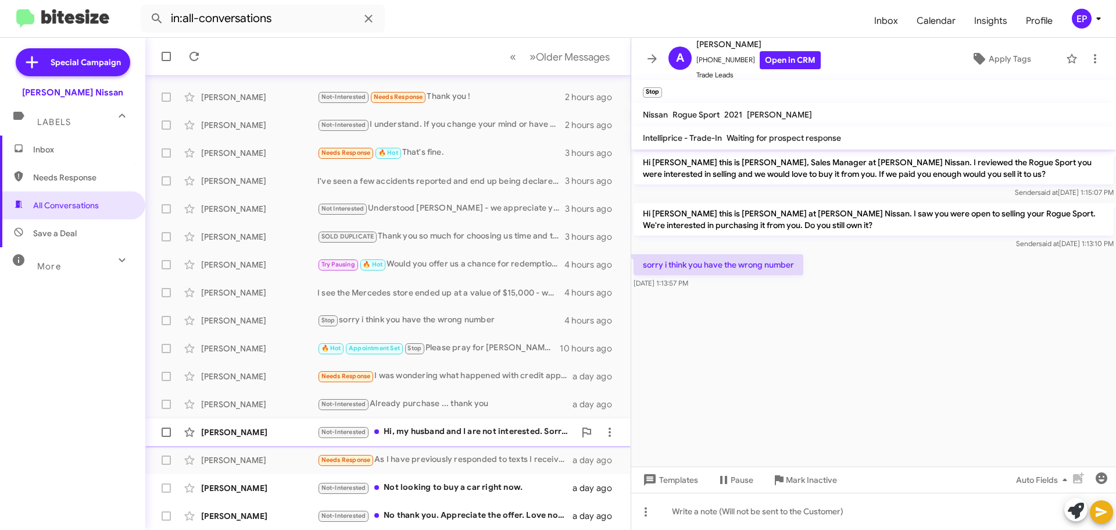
click at [412, 437] on div "Not-Interested Hi, my husband and I are not interested. Sorry for taking up you…" at bounding box center [446, 431] width 258 height 13
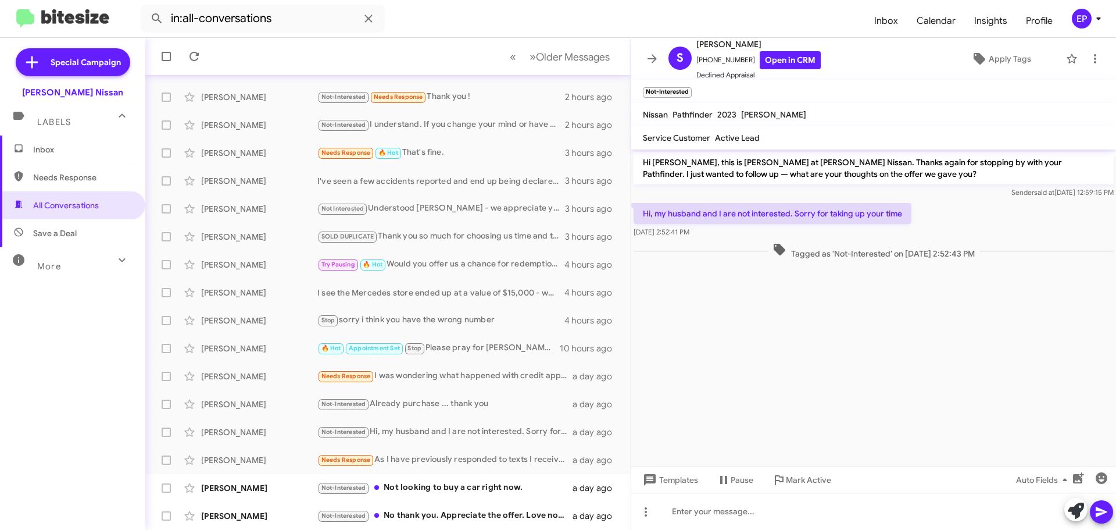
click at [838, 371] on cdk-virtual-scroll-viewport "Hi [PERSON_NAME], this is [PERSON_NAME] at [PERSON_NAME] Nissan. Thanks again f…" at bounding box center [873, 307] width 485 height 317
click at [788, 64] on link "Open in CRM" at bounding box center [790, 60] width 61 height 18
click at [1079, 516] on icon at bounding box center [1076, 510] width 16 height 16
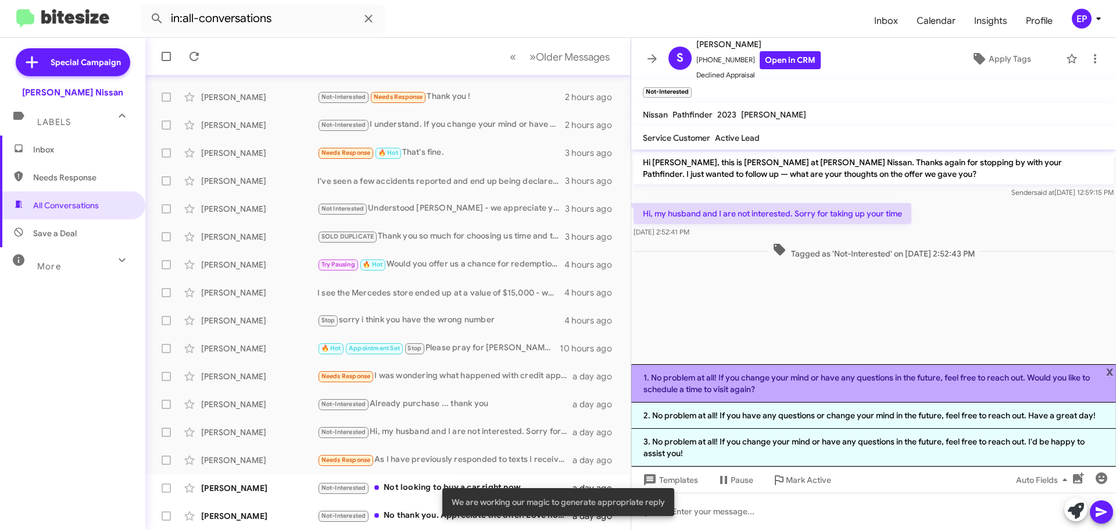
click at [790, 390] on li "1. No problem at all! If you change your mind or have any questions in the futu…" at bounding box center [873, 383] width 485 height 38
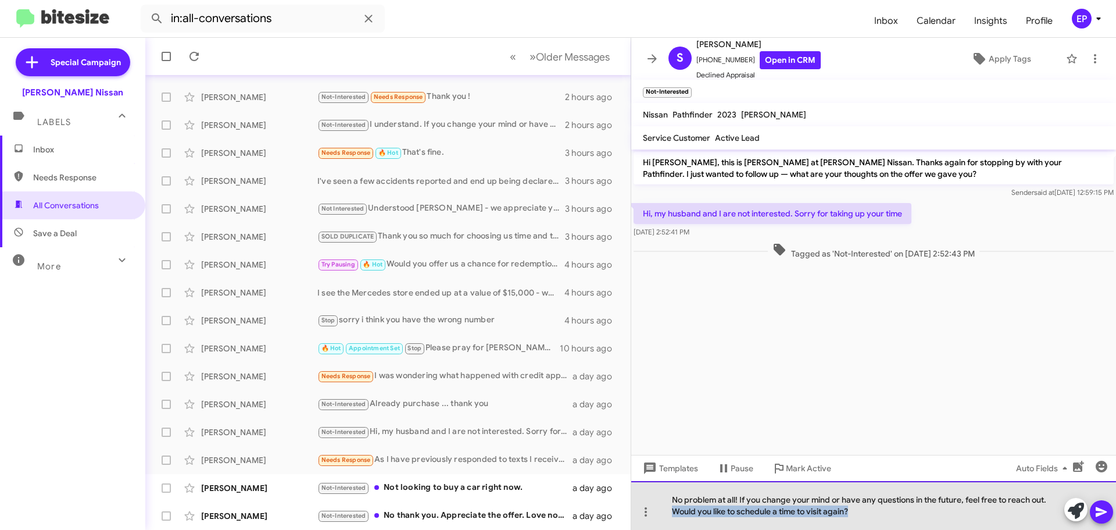
drag, startPoint x: 861, startPoint y: 513, endPoint x: 660, endPoint y: 514, distance: 201.7
click at [660, 514] on div "No problem at all! If you change your mind or have any questions in the future,…" at bounding box center [873, 505] width 485 height 49
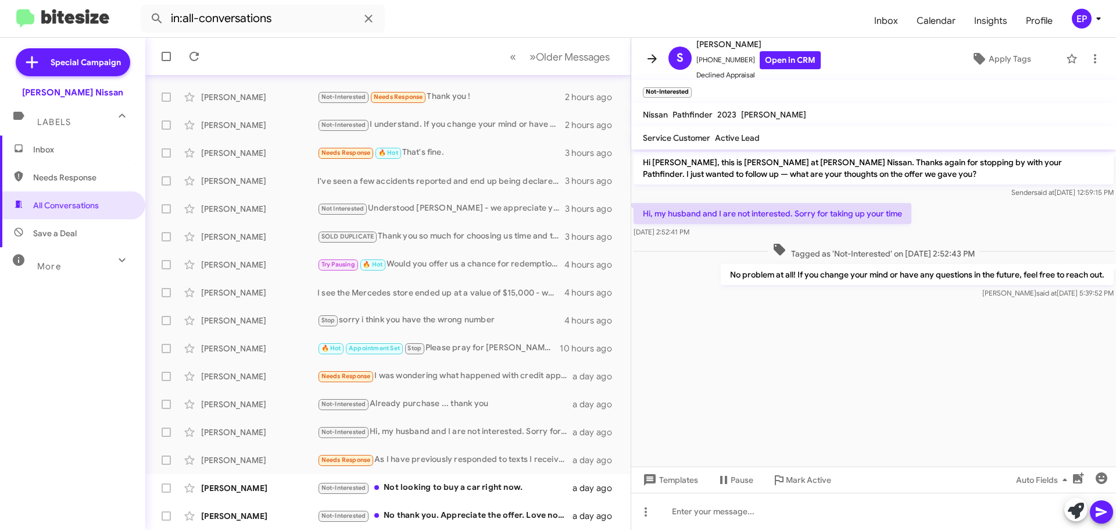
click at [653, 58] on icon at bounding box center [652, 59] width 14 height 14
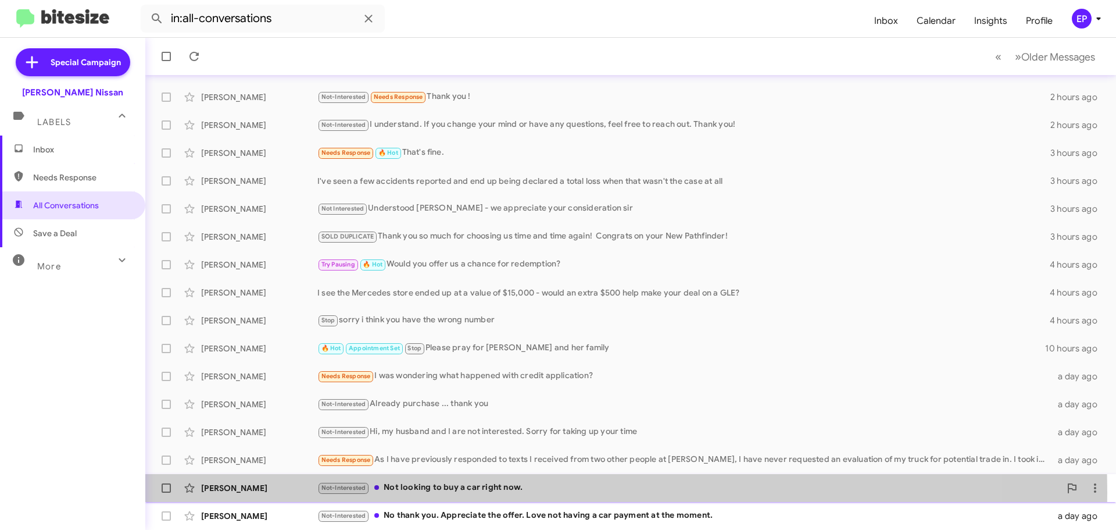
click at [464, 492] on div "Not-Interested Not looking to buy a car right now." at bounding box center [688, 487] width 743 height 13
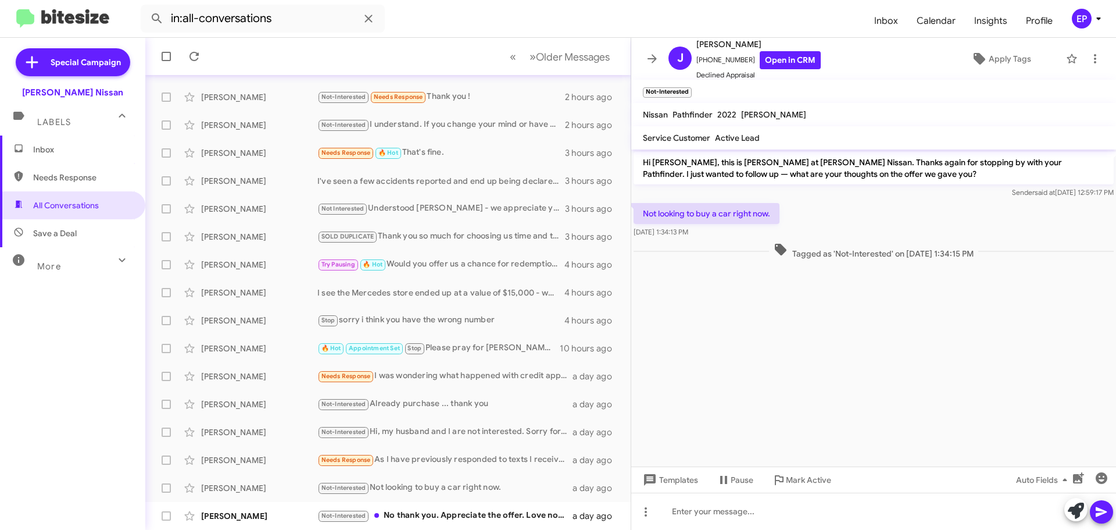
click at [864, 398] on cdk-virtual-scroll-viewport "Hi [PERSON_NAME], this is [PERSON_NAME] at [PERSON_NAME] Nissan. Thanks again f…" at bounding box center [873, 307] width 485 height 317
click at [789, 54] on link "Open in CRM" at bounding box center [790, 60] width 61 height 18
click at [1072, 513] on icon at bounding box center [1076, 510] width 16 height 16
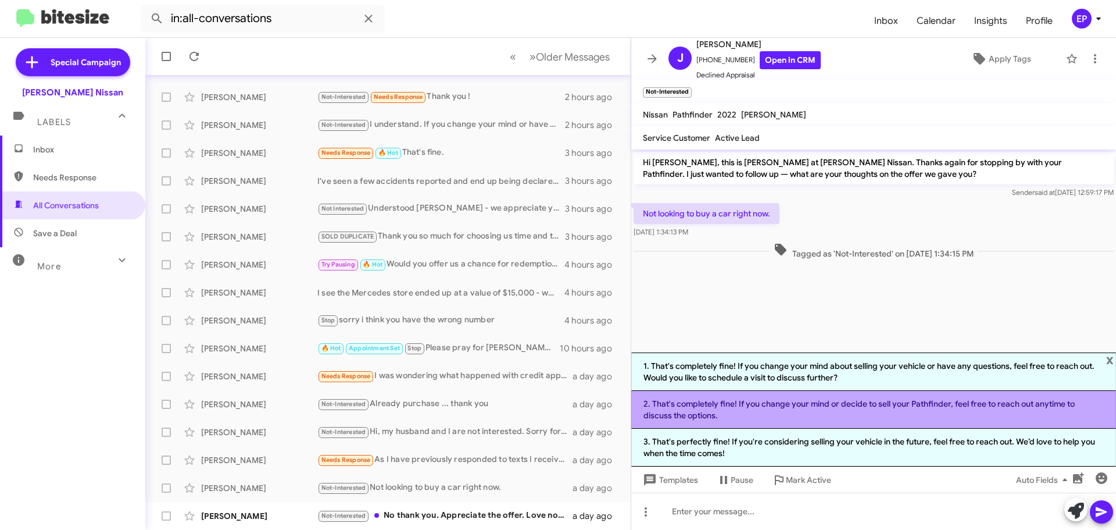
click at [820, 409] on li "2. That's completely fine! If you change your mind or decide to sell your Pathf…" at bounding box center [873, 410] width 485 height 38
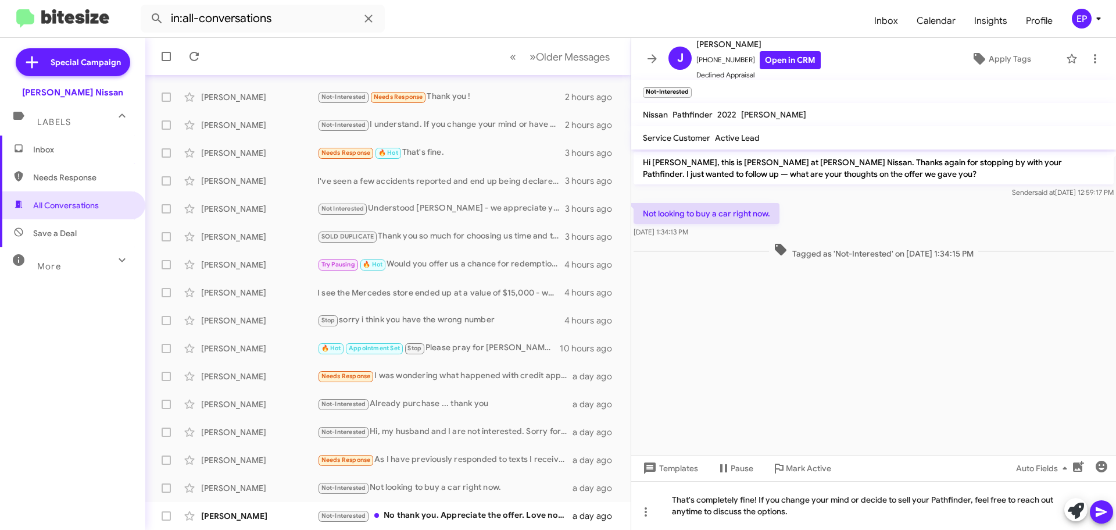
click at [1103, 513] on icon at bounding box center [1101, 512] width 11 height 10
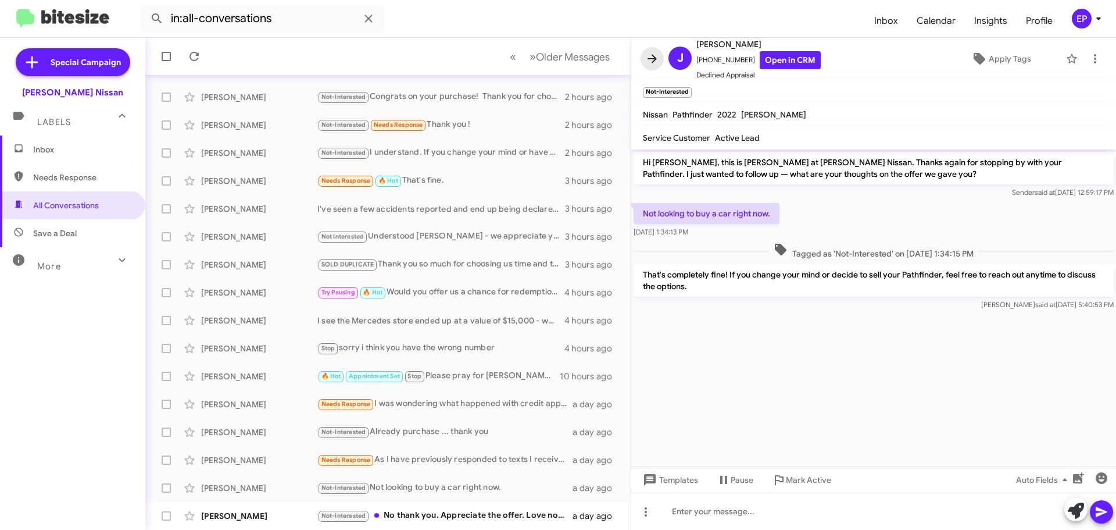
click at [653, 52] on icon at bounding box center [652, 59] width 14 height 14
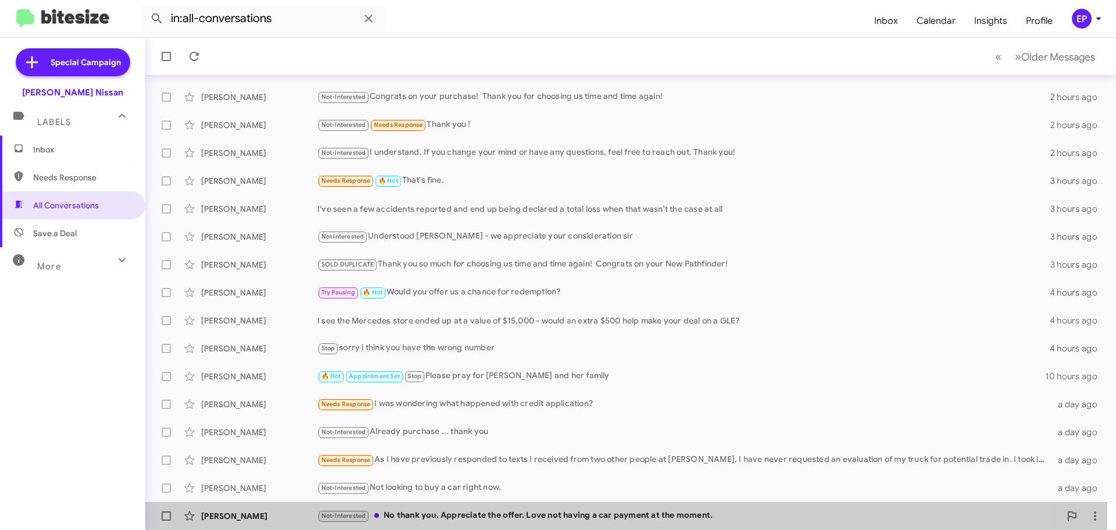
click at [490, 513] on div "Not-Interested No thank you. Appreciate the offer. Love not having a car paymen…" at bounding box center [688, 515] width 743 height 13
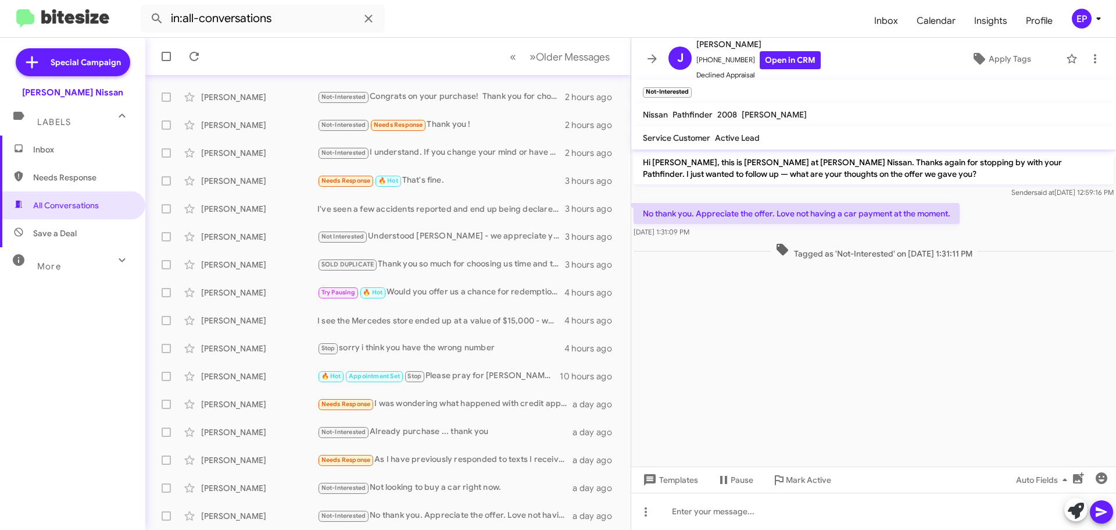
click at [784, 374] on cdk-virtual-scroll-viewport "Hi [PERSON_NAME], this is [PERSON_NAME] at [PERSON_NAME] Nissan. Thanks again f…" at bounding box center [873, 307] width 485 height 317
click at [1075, 510] on icon at bounding box center [1076, 510] width 16 height 16
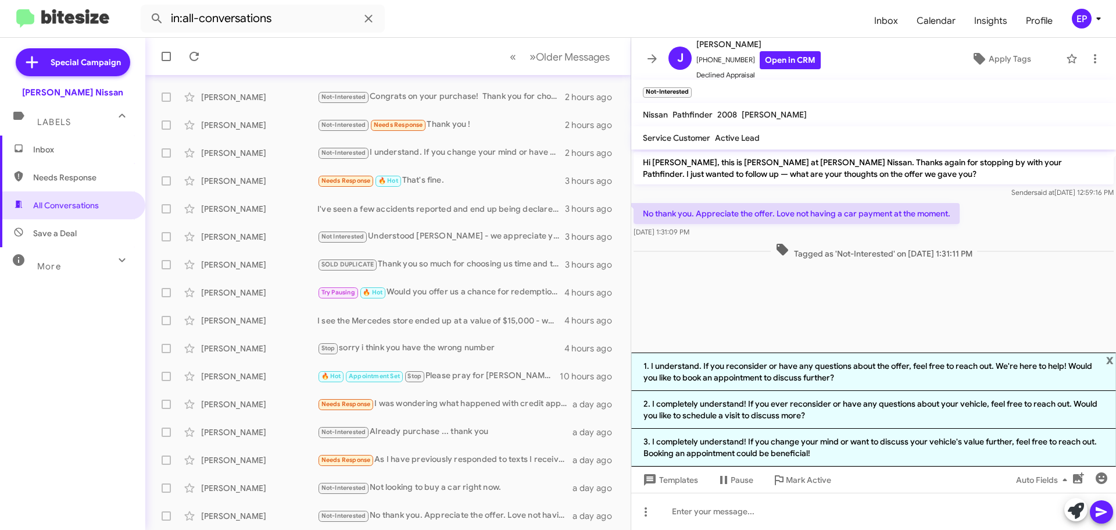
click at [812, 337] on cdk-virtual-scroll-viewport "Hi [PERSON_NAME], this is [PERSON_NAME] at [PERSON_NAME] Nissan. Thanks again f…" at bounding box center [873, 250] width 485 height 203
click at [823, 337] on cdk-virtual-scroll-viewport "Hi [PERSON_NAME], this is [PERSON_NAME] at [PERSON_NAME] Nissan. Thanks again f…" at bounding box center [873, 250] width 485 height 203
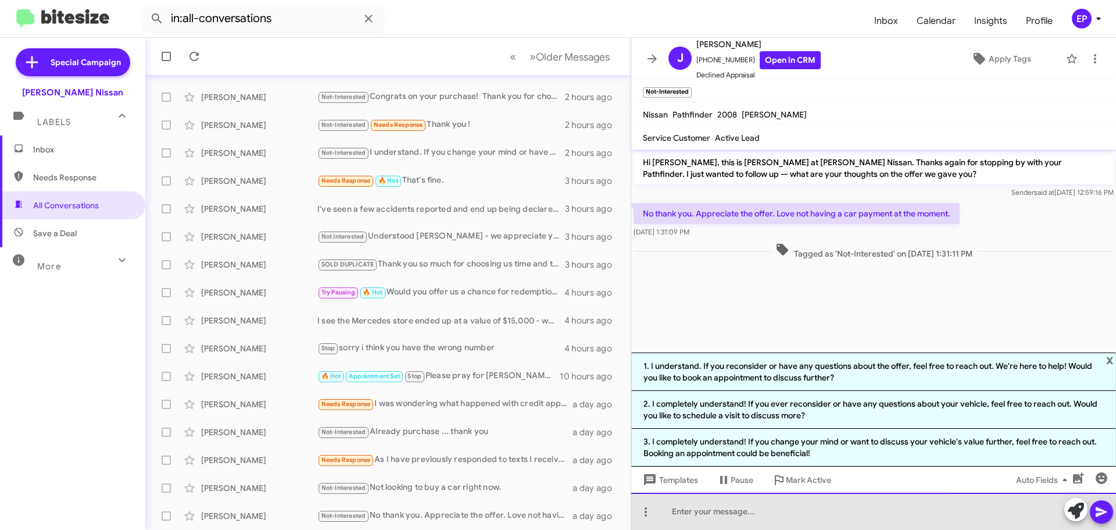
click at [811, 509] on div at bounding box center [873, 510] width 485 height 37
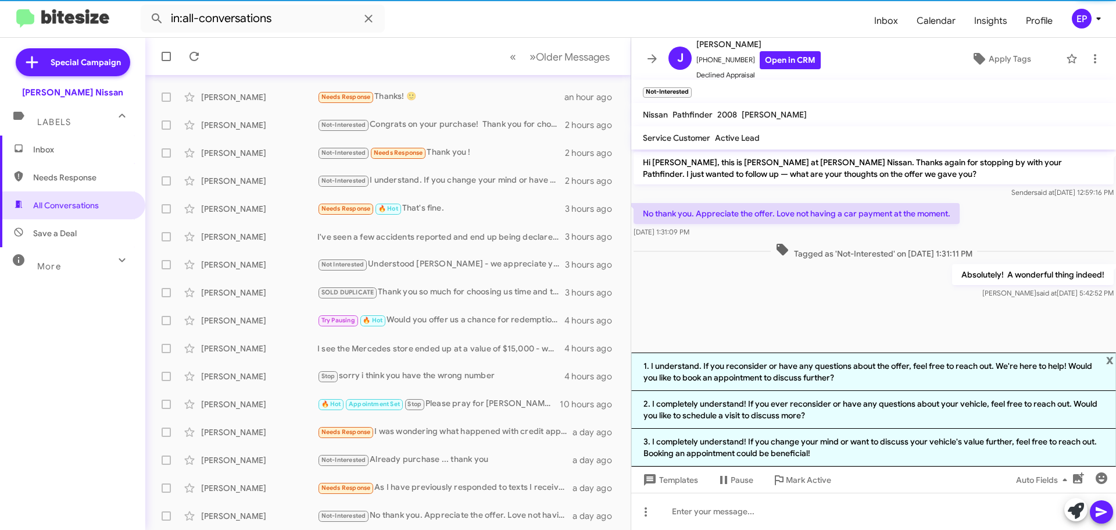
click at [812, 302] on div at bounding box center [873, 307] width 485 height 12
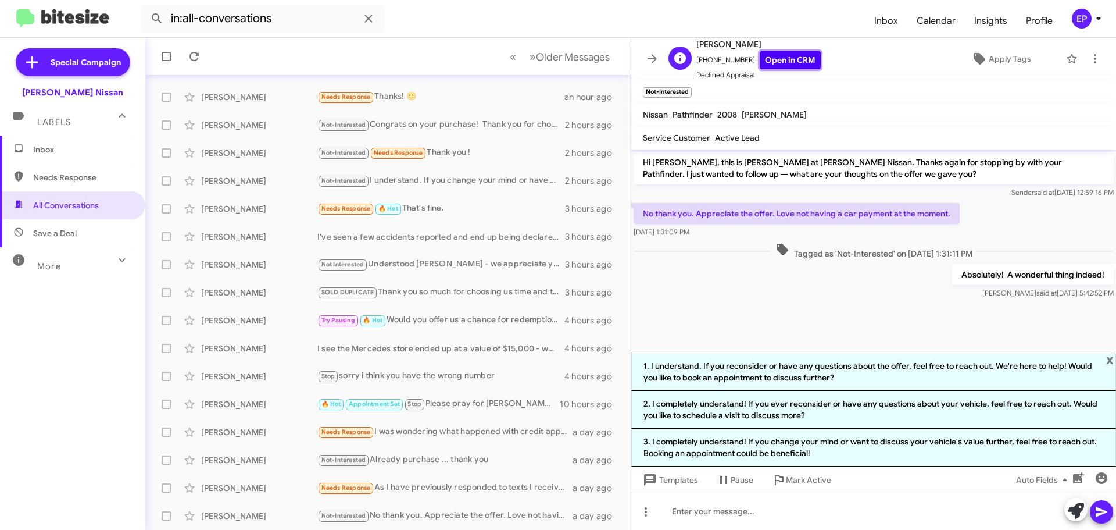
click at [767, 55] on link "Open in CRM" at bounding box center [790, 60] width 61 height 18
click at [786, 314] on cdk-virtual-scroll-viewport "Hi [PERSON_NAME], this is [PERSON_NAME] at [PERSON_NAME] Nissan. Thanks again f…" at bounding box center [873, 250] width 485 height 203
click at [658, 61] on icon at bounding box center [652, 59] width 14 height 14
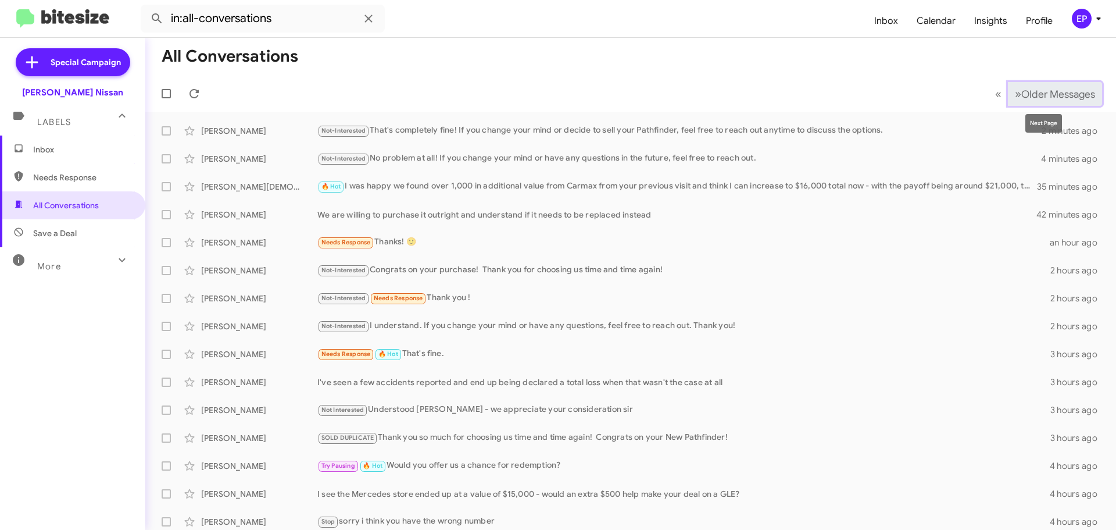
click at [1015, 96] on span "»" at bounding box center [1018, 94] width 6 height 15
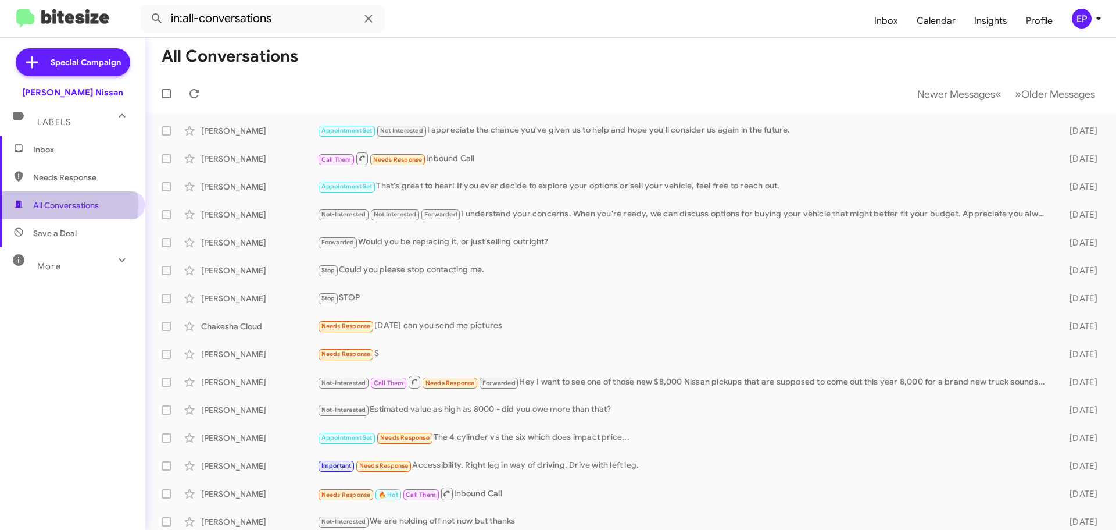
click at [63, 206] on span "All Conversations" at bounding box center [66, 205] width 66 height 12
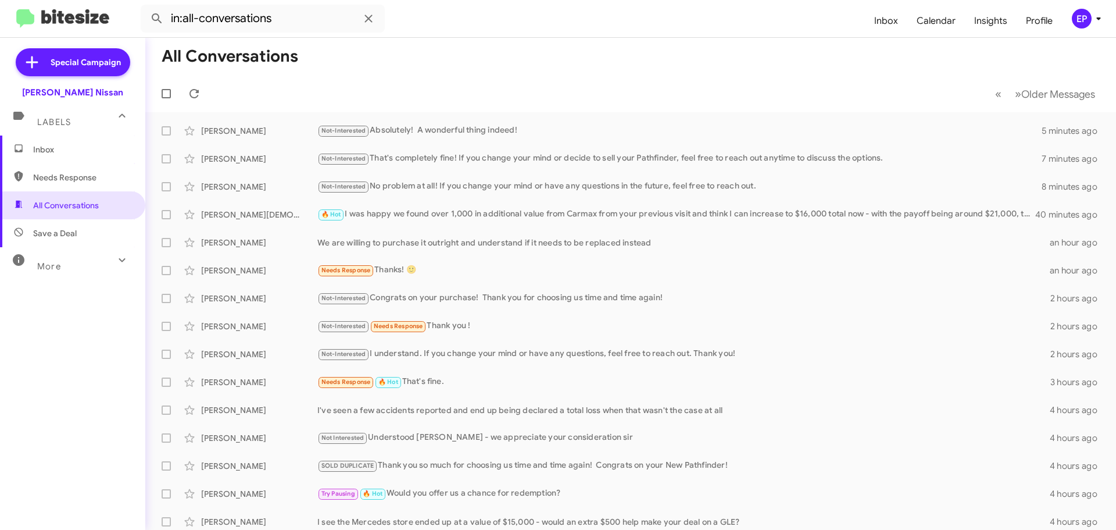
click at [684, 83] on mat-toolbar-row "« Previous » Next Older Messages" at bounding box center [630, 93] width 971 height 37
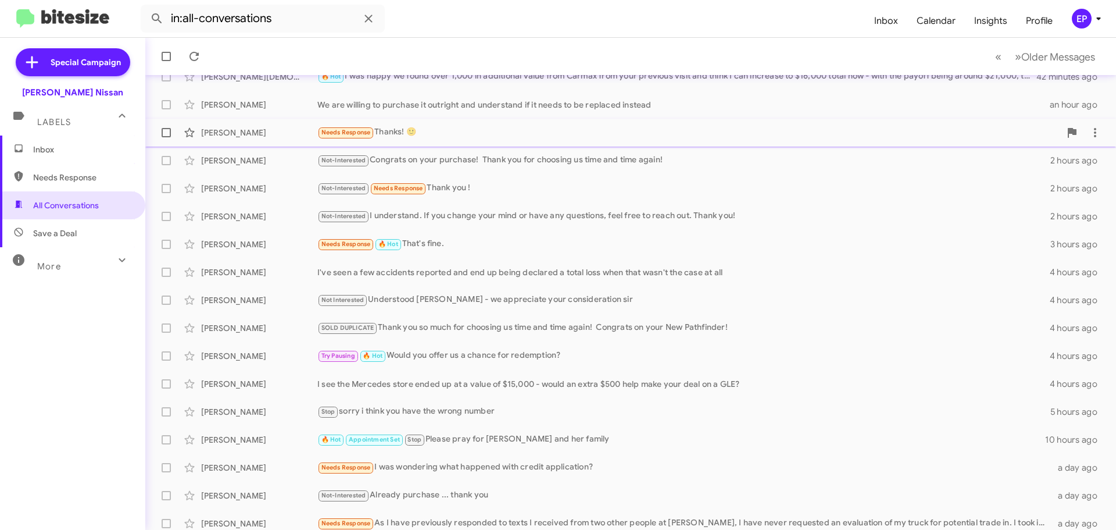
scroll to position [145, 0]
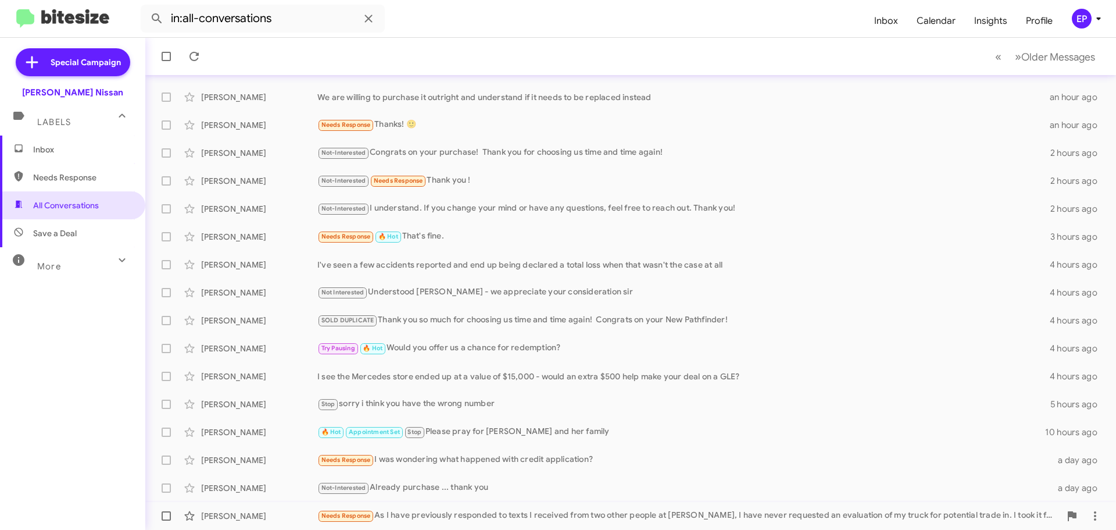
click at [658, 507] on div "[PERSON_NAME] Needs Response As I have previously responded to texts I received…" at bounding box center [631, 515] width 952 height 23
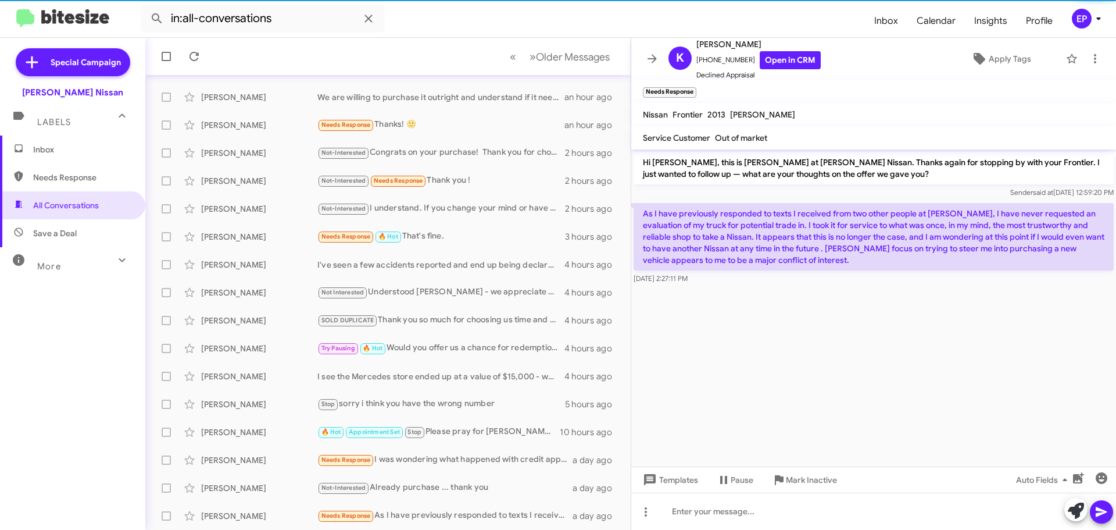
click at [806, 385] on cdk-virtual-scroll-viewport "Hi [PERSON_NAME], this is [PERSON_NAME] at [PERSON_NAME] Nissan. Thanks again f…" at bounding box center [873, 307] width 485 height 317
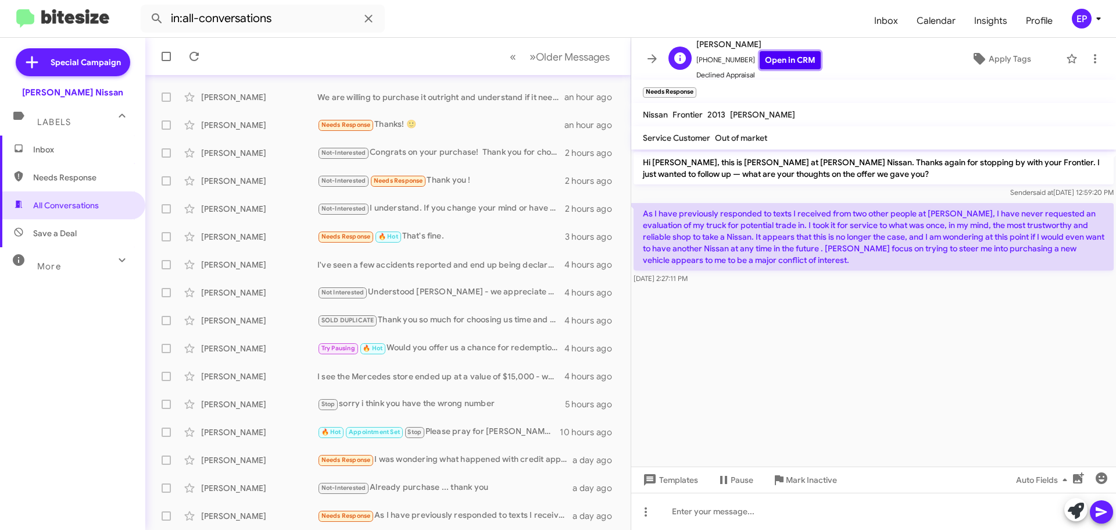
click at [799, 62] on link "Open in CRM" at bounding box center [790, 60] width 61 height 18
click at [735, 324] on cdk-virtual-scroll-viewport "Hi [PERSON_NAME], this is [PERSON_NAME] at [PERSON_NAME] Nissan. Thanks again f…" at bounding box center [873, 307] width 485 height 317
click at [721, 331] on cdk-virtual-scroll-viewport "Hi [PERSON_NAME], this is [PERSON_NAME] at [PERSON_NAME] Nissan. Thanks again f…" at bounding box center [873, 307] width 485 height 317
click at [755, 348] on cdk-virtual-scroll-viewport "Hi [PERSON_NAME], this is [PERSON_NAME] at [PERSON_NAME] Nissan. Thanks again f…" at bounding box center [873, 307] width 485 height 317
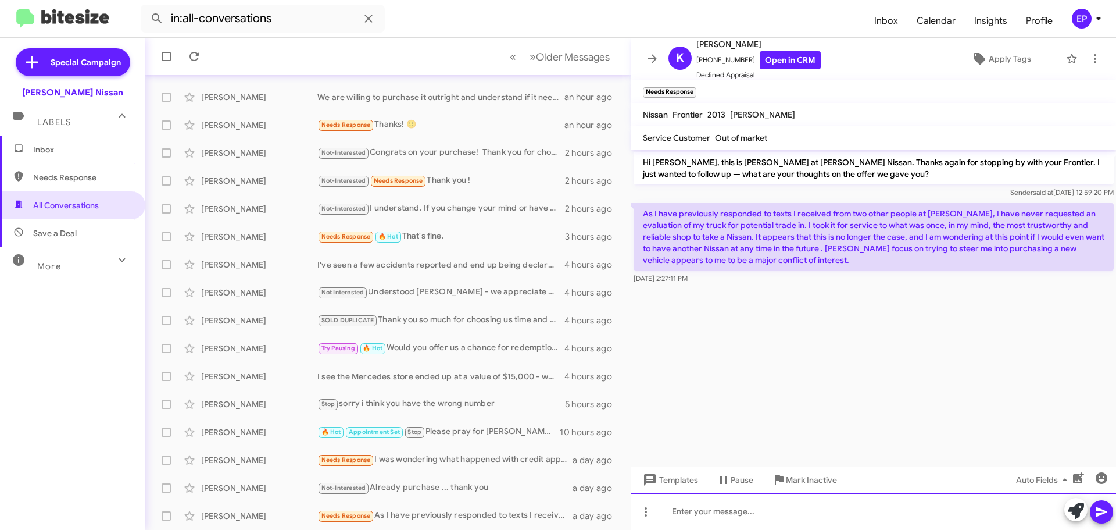
click at [730, 517] on div at bounding box center [873, 510] width 485 height 37
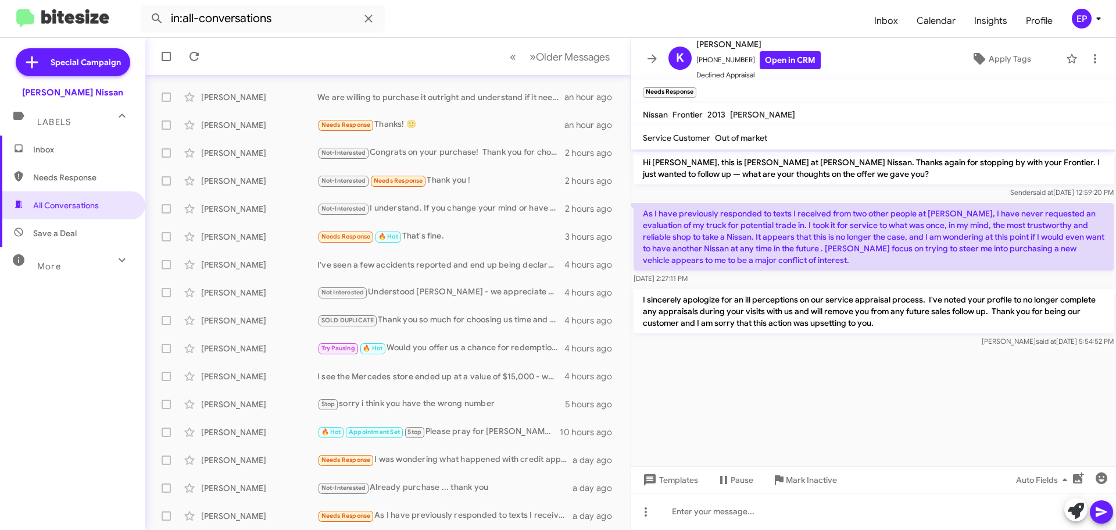
click at [739, 363] on cdk-virtual-scroll-viewport "Hi [PERSON_NAME], this is [PERSON_NAME] at [PERSON_NAME] Nissan. Thanks again f…" at bounding box center [873, 307] width 485 height 317
click at [828, 431] on cdk-virtual-scroll-viewport "Hi [PERSON_NAME], this is [PERSON_NAME] at [PERSON_NAME] Nissan. Thanks again f…" at bounding box center [873, 307] width 485 height 317
click at [795, 399] on cdk-virtual-scroll-viewport "Hi [PERSON_NAME], this is [PERSON_NAME] at [PERSON_NAME] Nissan. Thanks again f…" at bounding box center [873, 307] width 485 height 317
click at [797, 376] on cdk-virtual-scroll-viewport "Hi [PERSON_NAME], this is [PERSON_NAME] at [PERSON_NAME] Nissan. Thanks again f…" at bounding box center [873, 307] width 485 height 317
click at [652, 62] on icon at bounding box center [652, 59] width 14 height 14
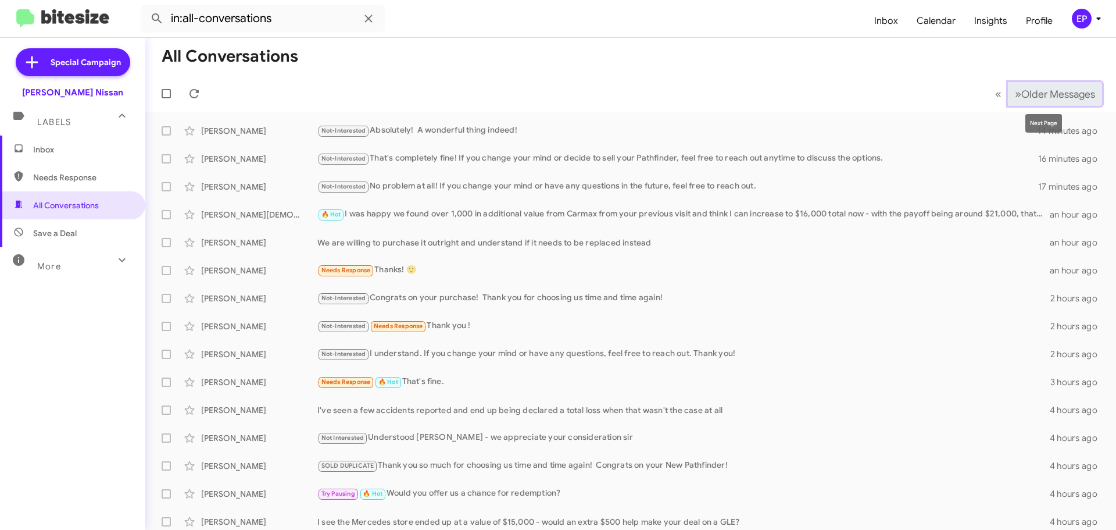
click at [1021, 95] on span "Older Messages" at bounding box center [1058, 94] width 74 height 13
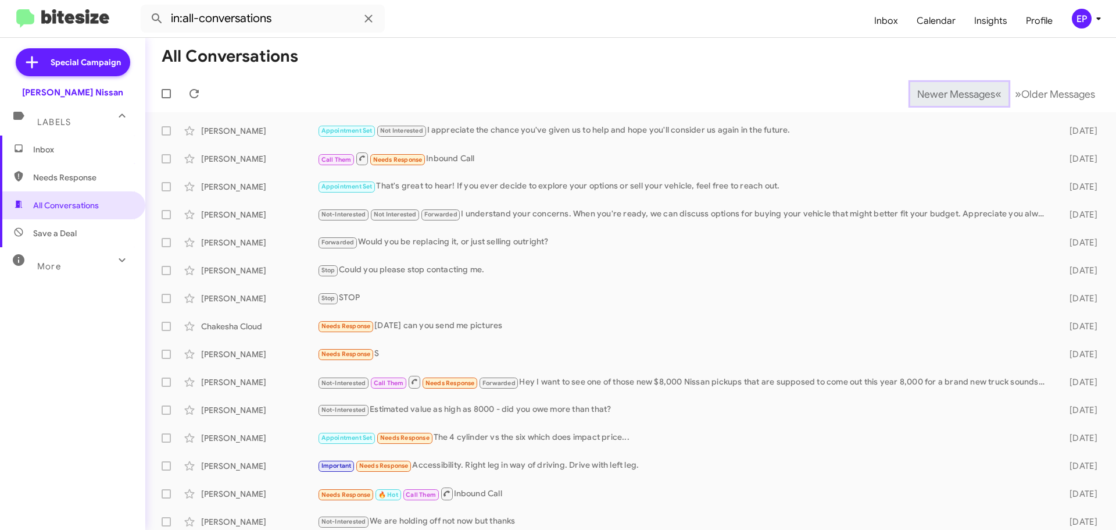
click at [914, 105] on button "Newer Messages « Previous" at bounding box center [959, 94] width 98 height 24
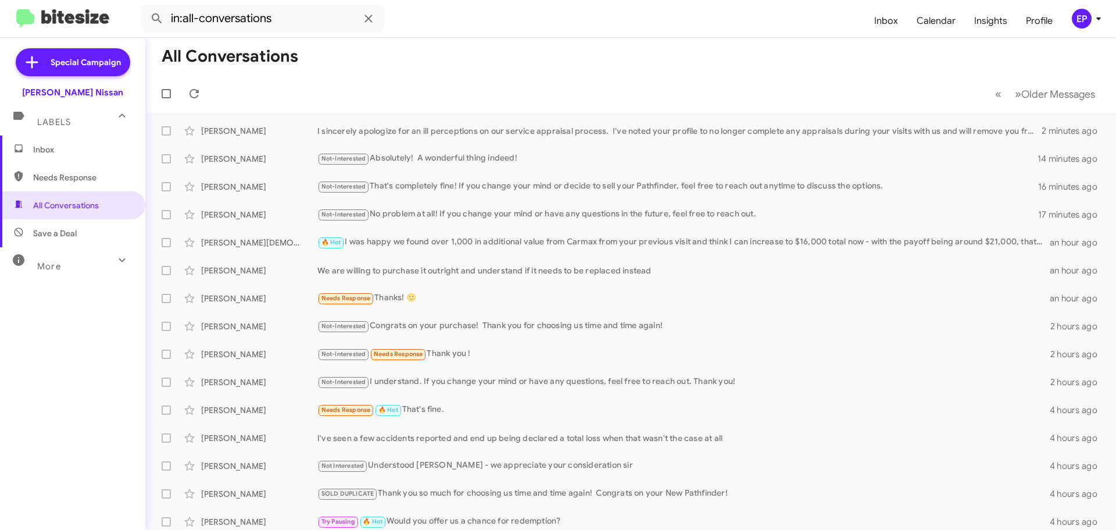
click at [351, 85] on mat-toolbar-row "« Previous » Next Older Messages" at bounding box center [630, 93] width 971 height 37
